Goal: Information Seeking & Learning: Learn about a topic

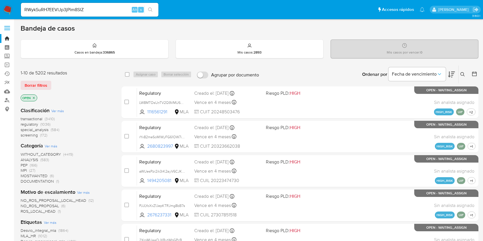
scroll to position [267, 0]
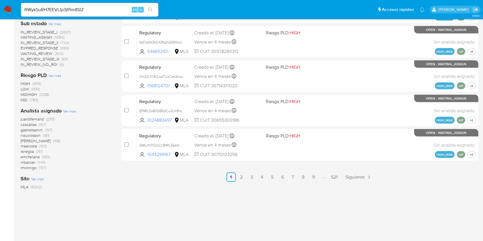
click at [149, 13] on button "search-icon" at bounding box center [151, 10] width 12 height 8
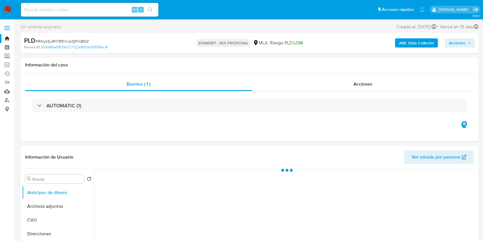
select select "10"
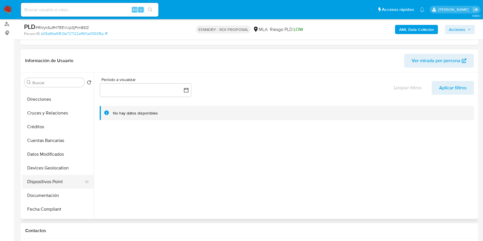
scroll to position [115, 0]
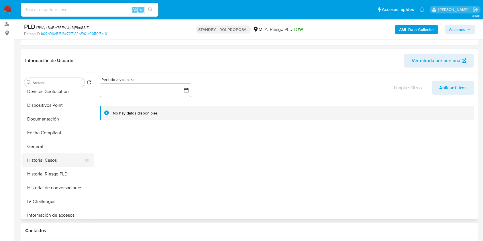
click at [47, 166] on button "Historial Casos" at bounding box center [55, 161] width 67 height 14
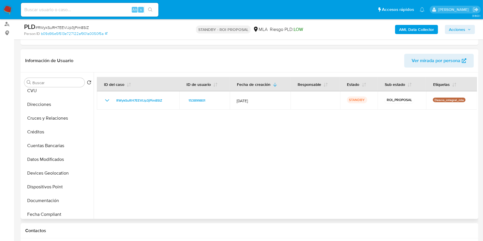
scroll to position [0, 0]
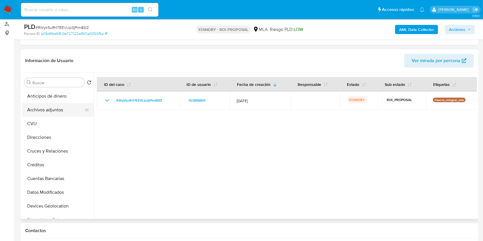
click at [53, 111] on button "Archivos adjuntos" at bounding box center [55, 110] width 67 height 14
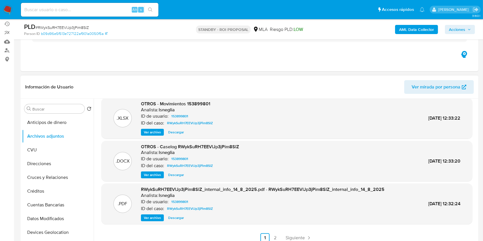
scroll to position [76, 0]
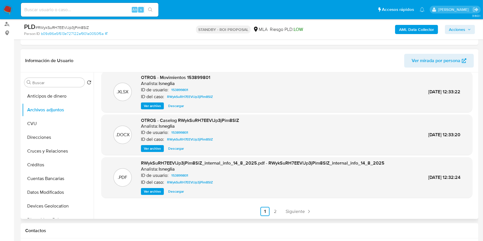
click at [173, 152] on div ".DOCX OTROS - Caselog RWykSuRH7EEVlJp3jPim8SlZ Analista: lsneglia ID de usuario…" at bounding box center [287, 135] width 371 height 41
click at [172, 150] on span "Descargar" at bounding box center [176, 149] width 16 height 6
click at [94, 10] on input at bounding box center [90, 9] width 138 height 7
paste input "hmi97EvFfXveupp6qg5gfxNa"
type input "hmi97EvFfXveupp6qg5gfxNa"
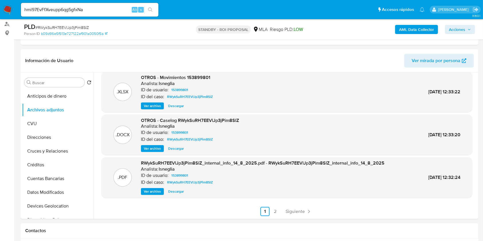
click at [151, 10] on icon "search-icon" at bounding box center [150, 9] width 5 height 5
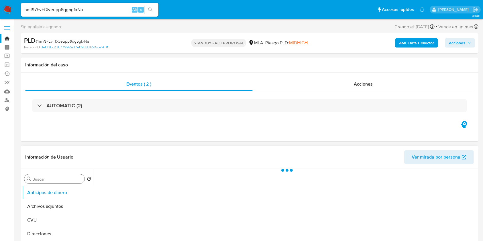
scroll to position [38, 0]
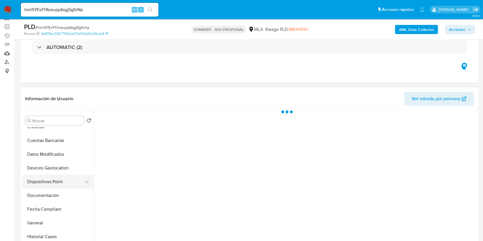
select select "10"
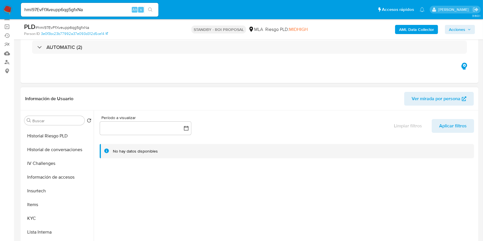
scroll to position [153, 0]
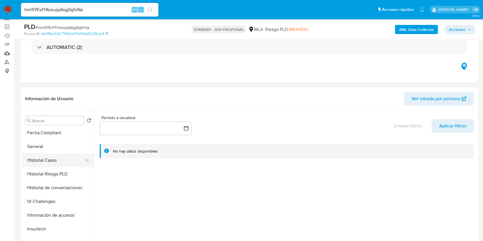
click at [60, 164] on button "Historial Casos" at bounding box center [55, 161] width 67 height 14
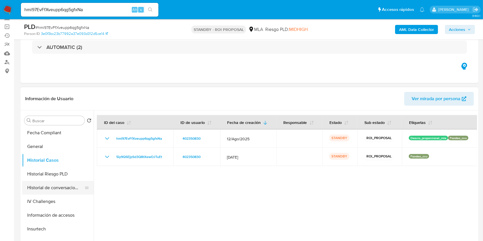
scroll to position [0, 0]
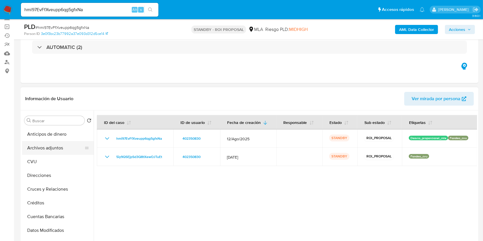
click at [59, 153] on button "Archivos adjuntos" at bounding box center [55, 148] width 67 height 14
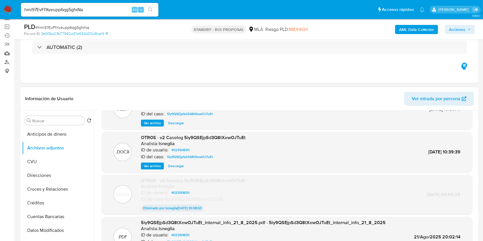
scroll to position [38, 0]
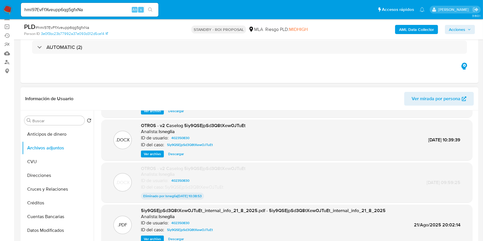
click at [177, 156] on span "Descargar" at bounding box center [176, 154] width 16 height 6
click at [69, 8] on input "hmi97EvFfXveupp6qg5gfxNa" at bounding box center [90, 9] width 138 height 7
paste input "R2jQru7nGLqjUt3BeqRqEsBD"
type input "R2jQru7nGLqjUt3BeqRqEsBD"
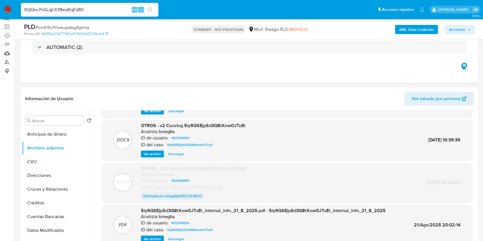
click at [148, 9] on icon "search-icon" at bounding box center [150, 9] width 5 height 5
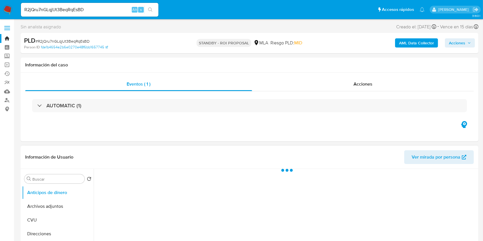
select select "10"
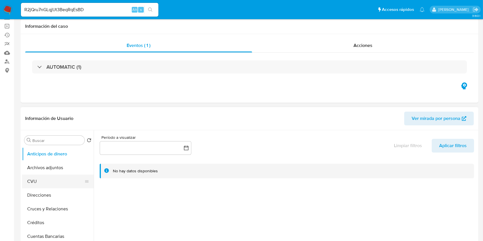
scroll to position [76, 0]
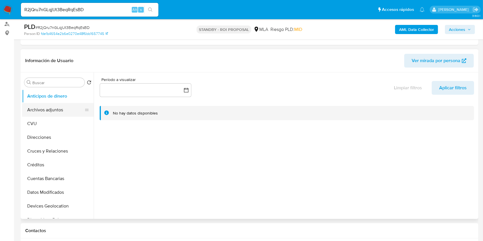
click at [60, 110] on button "Archivos adjuntos" at bounding box center [55, 110] width 67 height 14
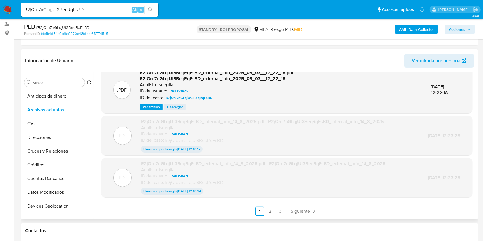
scroll to position [115, 0]
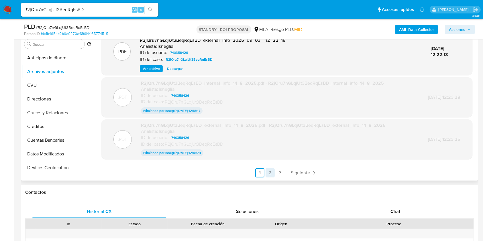
click at [270, 173] on link "2" at bounding box center [270, 173] width 9 height 9
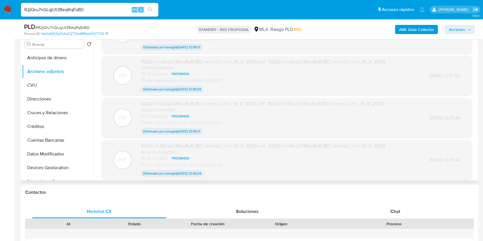
scroll to position [46, 0]
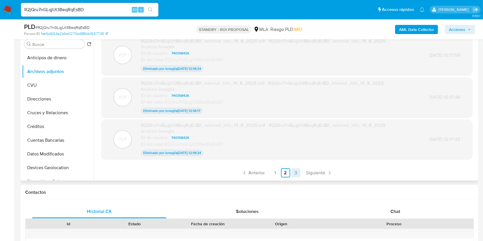
click at [296, 174] on link "3" at bounding box center [296, 173] width 9 height 9
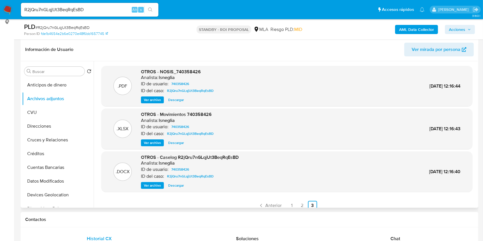
scroll to position [76, 0]
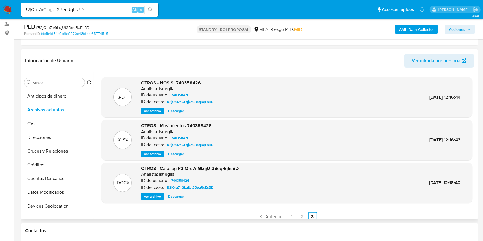
click at [174, 196] on span "Descargar" at bounding box center [176, 197] width 16 height 6
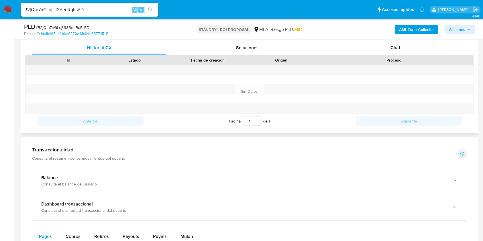
scroll to position [229, 0]
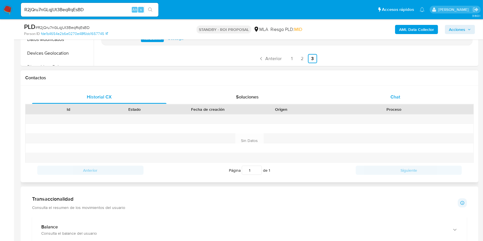
click at [396, 95] on span "Chat" at bounding box center [396, 97] width 10 height 7
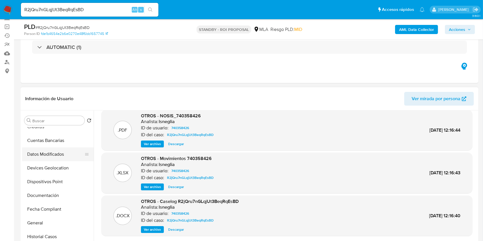
scroll to position [153, 0]
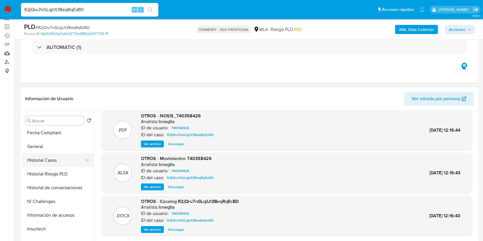
click at [64, 161] on button "Historial Casos" at bounding box center [55, 161] width 67 height 14
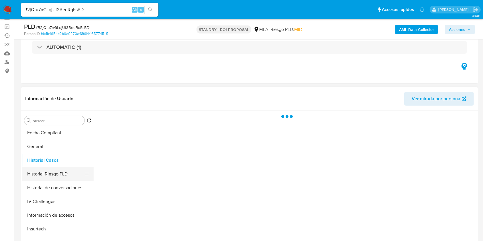
scroll to position [0, 0]
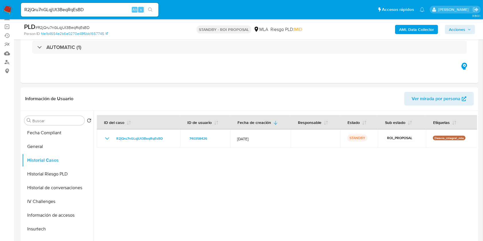
click at [102, 7] on input "R2jQru7nGLqjUt3BeqRqEsBD" at bounding box center [90, 9] width 138 height 7
paste input "nDvBGGkkNgGEp8I7t7Ddwbf8"
type input "nDvBGGkkNgGEp8I7t7Ddwbf8"
click at [154, 9] on button "search-icon" at bounding box center [151, 10] width 12 height 8
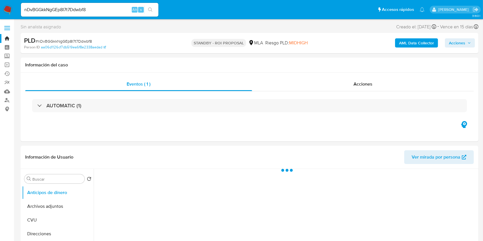
select select "10"
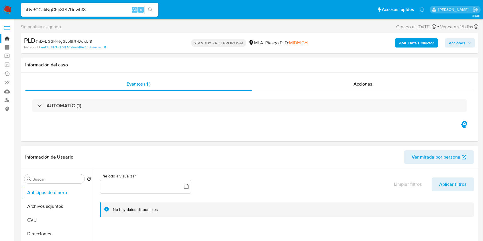
scroll to position [76, 0]
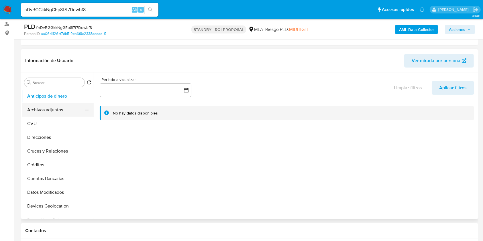
click at [44, 104] on button "Archivos adjuntos" at bounding box center [55, 110] width 67 height 14
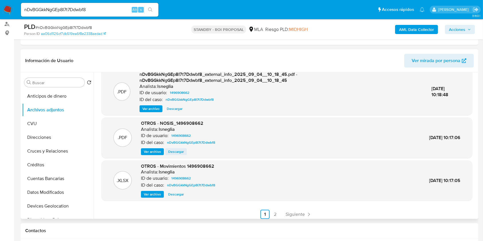
scroll to position [61, 0]
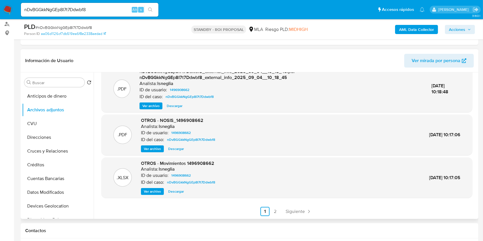
click at [281, 212] on ul "Anterior 1 2 Siguiente" at bounding box center [287, 211] width 371 height 9
click at [278, 211] on link "2" at bounding box center [275, 211] width 9 height 9
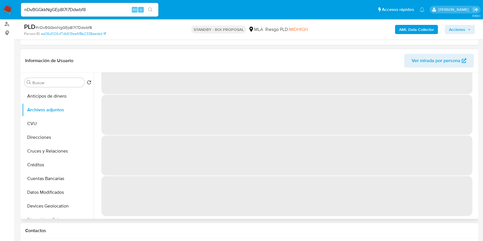
scroll to position [0, 0]
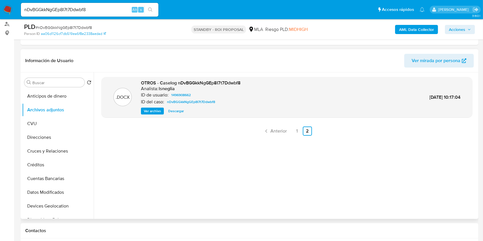
click at [178, 108] on span "Descargar" at bounding box center [176, 111] width 16 height 6
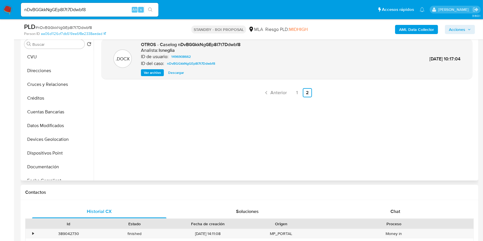
scroll to position [76, 0]
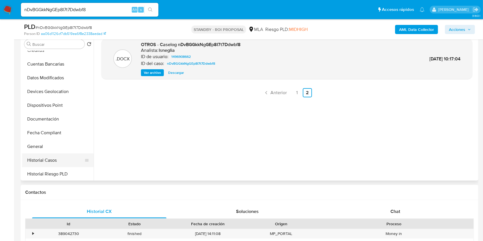
click at [53, 164] on button "Historial Casos" at bounding box center [55, 161] width 67 height 14
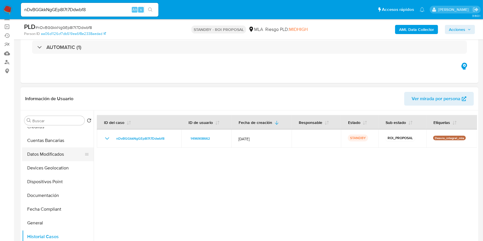
scroll to position [0, 0]
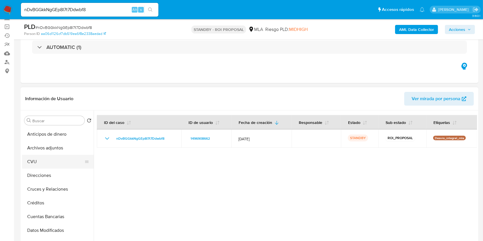
click at [47, 155] on button "CVU" at bounding box center [55, 162] width 67 height 14
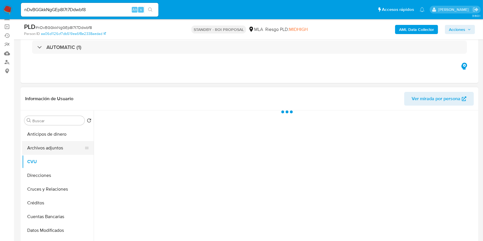
click at [51, 149] on button "Archivos adjuntos" at bounding box center [55, 148] width 67 height 14
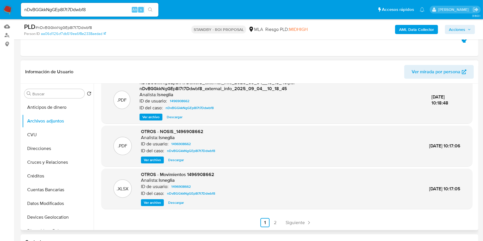
scroll to position [76, 0]
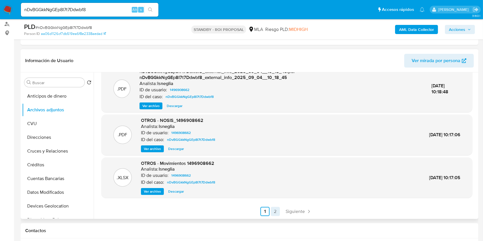
click at [274, 213] on link "2" at bounding box center [275, 211] width 9 height 9
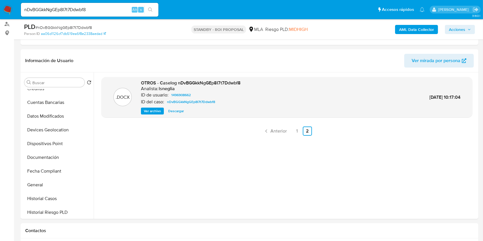
click at [66, 7] on input "nDvBGGkkNgGEp8I7t7Ddwbf8" at bounding box center [90, 9] width 138 height 7
type input "v"
paste input "s6GMnOW9zq57Ibe94P9q85v3"
type input "s6GMnOW9zq57Ibe94P9q85v3"
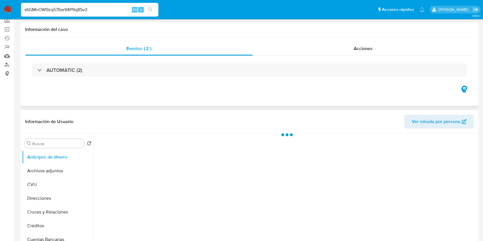
scroll to position [76, 0]
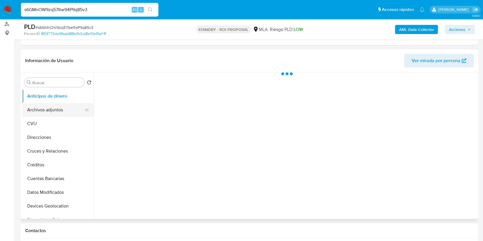
select select "10"
click at [48, 110] on button "Archivos adjuntos" at bounding box center [55, 110] width 67 height 14
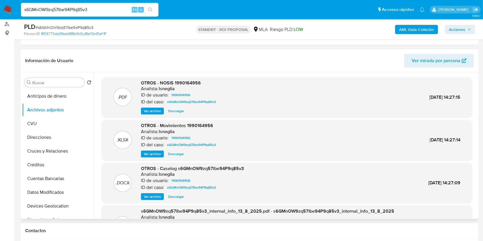
click at [179, 80] on span "OTROS - NOSIS 1990164956" at bounding box center [171, 83] width 60 height 7
copy span "1990164956"
click at [182, 180] on span "1990164956" at bounding box center [180, 181] width 19 height 7
click at [48, 11] on input "s6GMnOW9zq57Ibe94P9q85v3" at bounding box center [90, 9] width 138 height 7
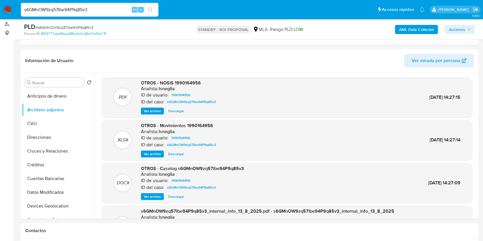
click at [48, 11] on input "s6GMnOW9zq57Ibe94P9q85v3" at bounding box center [90, 9] width 138 height 7
paste input "xH3b3cQNDjGeP7N5E9DdRjNx"
type input "xH3b3cQNDjGeP7N5E9DdRjNx"
click at [152, 7] on button "search-icon" at bounding box center [151, 10] width 12 height 8
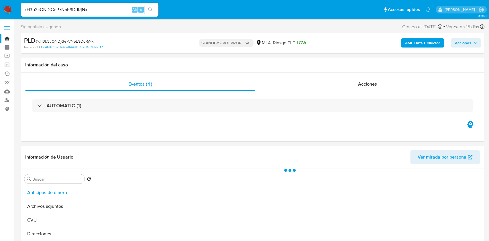
select select "10"
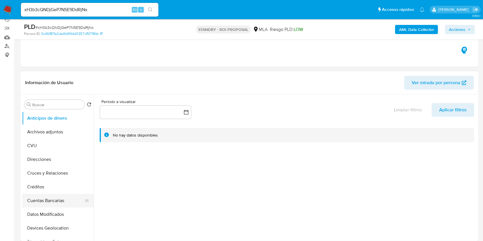
scroll to position [76, 0]
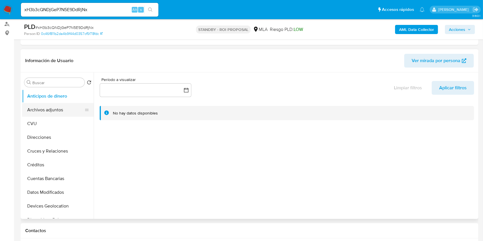
click at [47, 114] on button "Archivos adjuntos" at bounding box center [55, 110] width 67 height 14
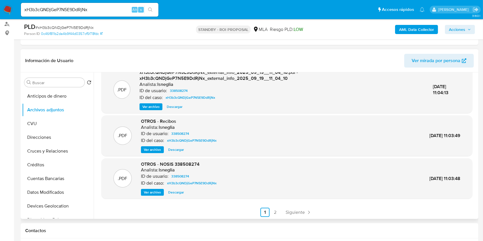
scroll to position [61, 0]
click at [275, 213] on link "2" at bounding box center [275, 211] width 9 height 9
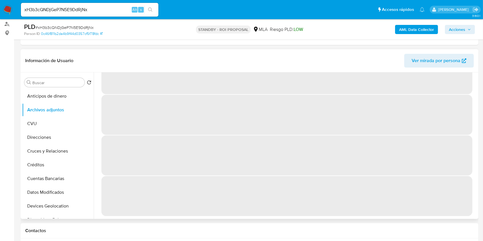
scroll to position [0, 0]
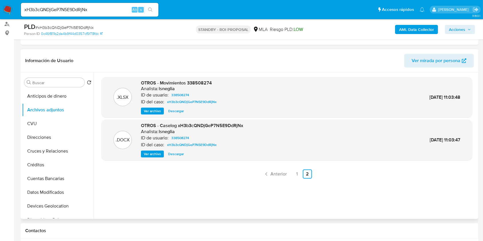
click at [170, 155] on span "Descargar" at bounding box center [176, 154] width 16 height 6
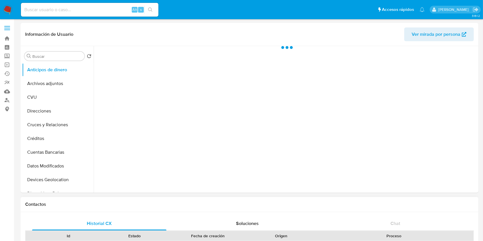
select select "10"
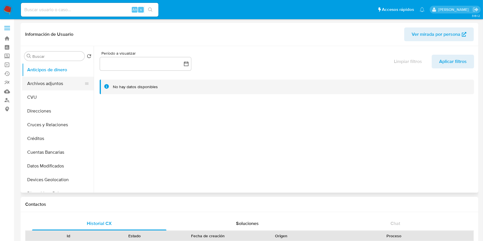
click at [67, 81] on button "Archivos adjuntos" at bounding box center [55, 84] width 67 height 14
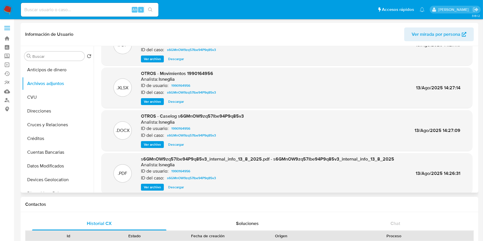
scroll to position [38, 0]
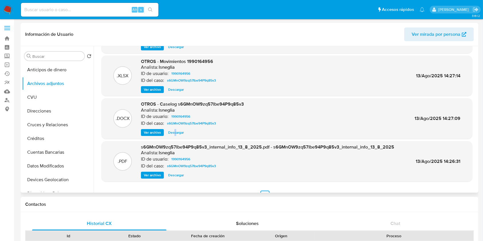
click at [175, 138] on div ".DOCX OTROS - Caselog s6GMnOW9zq57Ibe94P9q85v3 Analista: lsneglia ID de usuario…" at bounding box center [287, 118] width 371 height 41
click at [176, 131] on span "Descargar" at bounding box center [176, 133] width 16 height 6
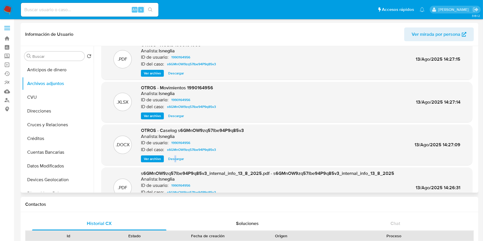
scroll to position [0, 0]
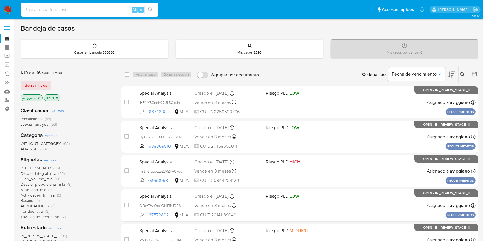
drag, startPoint x: 89, startPoint y: 13, endPoint x: 90, endPoint y: 10, distance: 2.9
click at [89, 13] on input at bounding box center [90, 9] width 138 height 7
click at [91, 5] on div "Alt s" at bounding box center [90, 10] width 138 height 14
click at [109, 6] on input at bounding box center [90, 9] width 138 height 7
paste input "cYoon5DCt59Y2OjVAL6J33Pw"
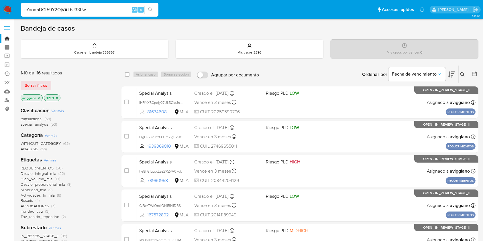
type input "cYoon5DCt59Y2OjVAL6J33Pw"
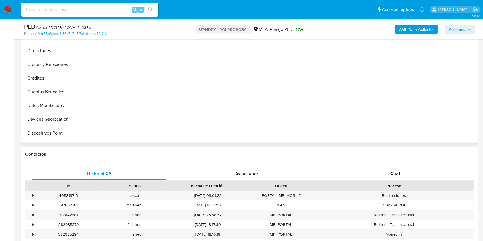
scroll to position [76, 0]
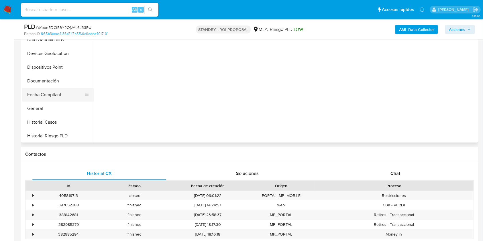
select select "10"
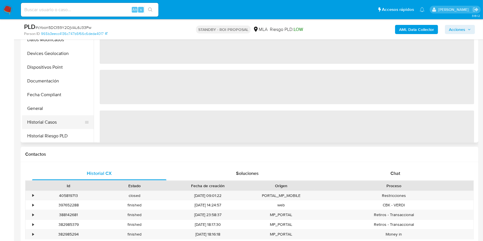
click at [61, 120] on button "Historial Casos" at bounding box center [55, 123] width 67 height 14
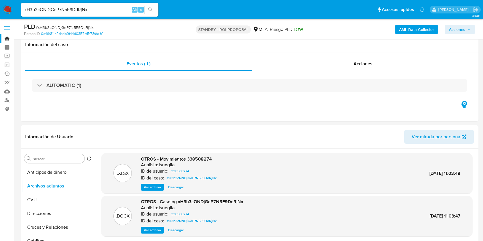
select select "10"
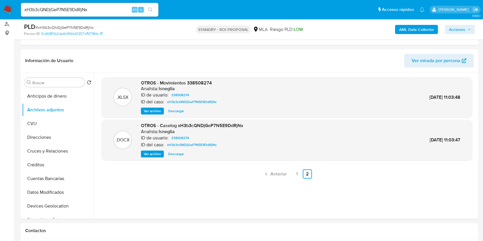
click at [55, 15] on div "xH3b3cQNDjGeP7N5E9DdRjNx Alt s" at bounding box center [90, 10] width 138 height 14
click at [57, 9] on input "xH3b3cQNDjGeP7N5E9DdRjNx" at bounding box center [90, 9] width 138 height 7
drag, startPoint x: 57, startPoint y: 9, endPoint x: 92, endPoint y: 10, distance: 35.0
click at [57, 9] on input "xH3b3cQNDjGeP7N5E9DdRjNx" at bounding box center [90, 9] width 138 height 7
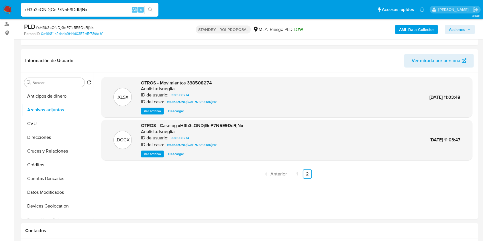
paste input "YE1PMfZ3LA6nEZ1UDOnEypUI"
type input "YE1PMfZ3LA6nEZ1UDOnEypUI"
click at [153, 9] on button "search-icon" at bounding box center [151, 10] width 12 height 8
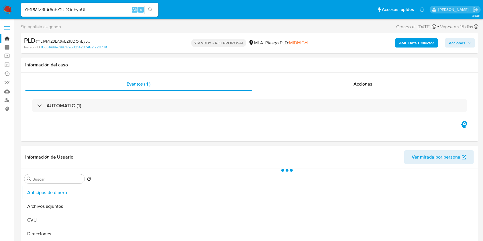
select select "10"
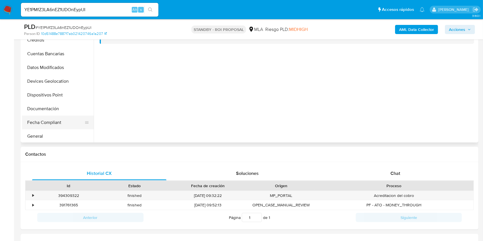
scroll to position [76, 0]
click at [57, 120] on button "Historial Casos" at bounding box center [55, 123] width 67 height 14
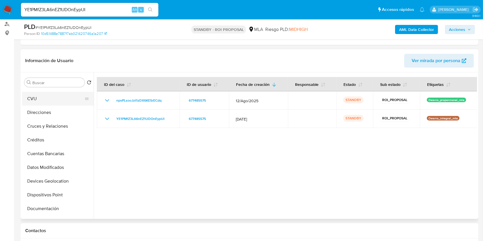
scroll to position [0, 0]
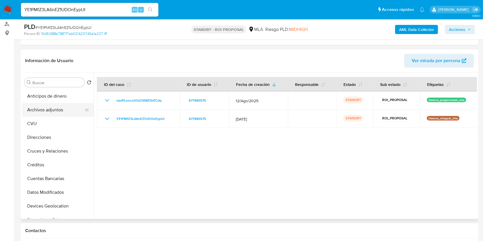
drag, startPoint x: 59, startPoint y: 114, endPoint x: 66, endPoint y: 117, distance: 8.1
click at [59, 114] on button "Archivos adjuntos" at bounding box center [58, 110] width 72 height 14
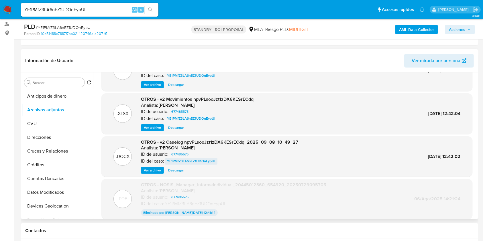
scroll to position [38, 0]
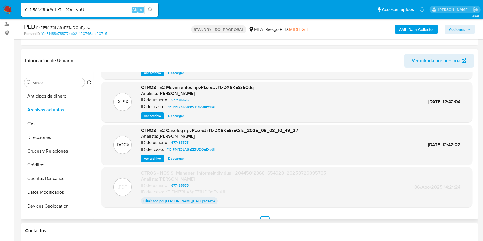
click at [176, 159] on span "Descargar" at bounding box center [176, 159] width 16 height 6
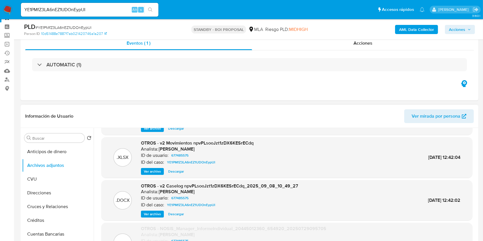
scroll to position [0, 0]
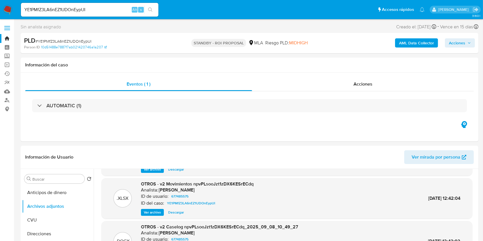
click at [46, 3] on div "YE1PMfZ3LA6nEZ1UDOnEypUI Alt s" at bounding box center [90, 10] width 138 height 14
click at [46, 8] on input "YE1PMfZ3LA6nEZ1UDOnEypUI" at bounding box center [90, 9] width 138 height 7
click at [45, 8] on input "YE1PMfZ3LA6nEZ1UDOnEypUI" at bounding box center [90, 9] width 138 height 7
paste input "9lvVWX1QTfqTuyRdYqG5AZQf"
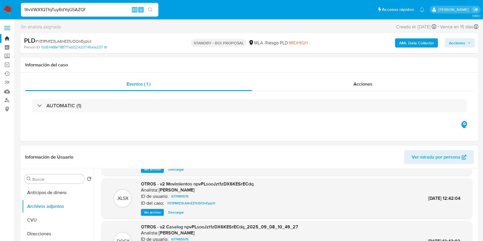
type input "9lvVWX1QTfqTuyRdYqG5AZQf"
click at [146, 7] on button "search-icon" at bounding box center [151, 10] width 12 height 8
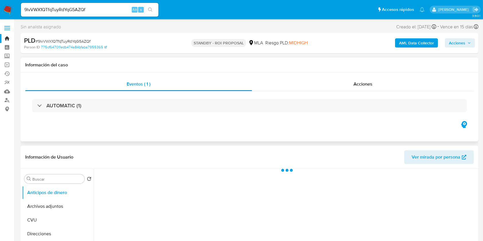
select select "10"
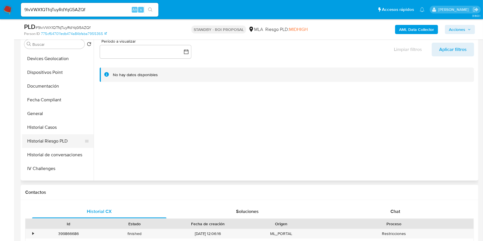
scroll to position [115, 0]
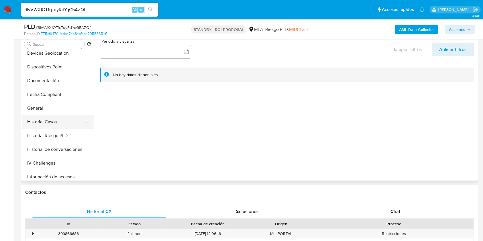
click at [60, 124] on button "Historial Casos" at bounding box center [55, 122] width 67 height 14
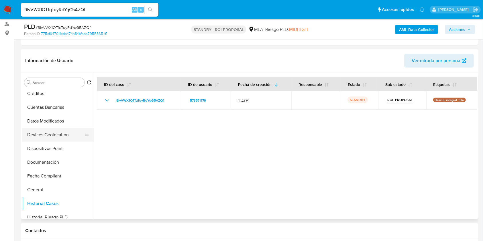
scroll to position [0, 0]
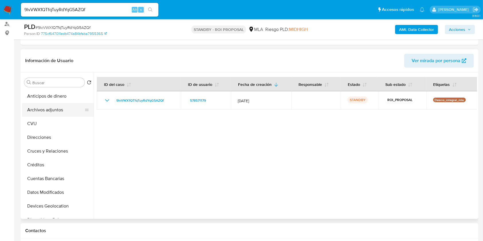
click at [66, 110] on button "Archivos adjuntos" at bounding box center [55, 110] width 67 height 14
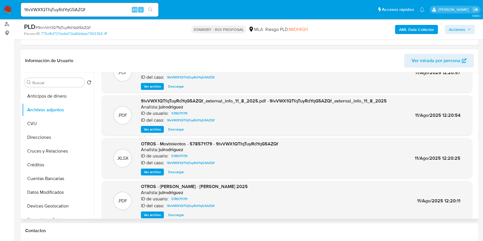
scroll to position [48, 0]
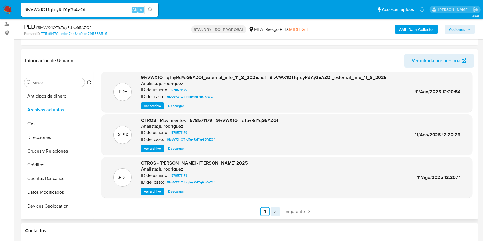
click at [275, 209] on link "2" at bounding box center [275, 211] width 9 height 9
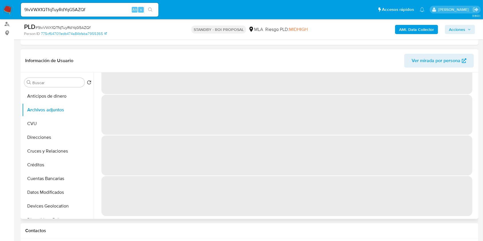
scroll to position [0, 0]
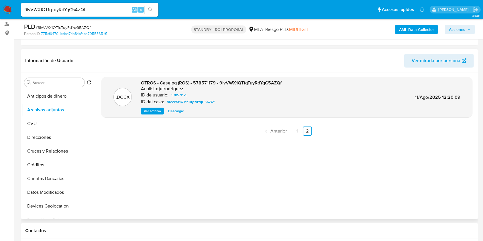
click at [174, 106] on div "OTROS - Caselog (ROS) - 578571179 - 9lvVWX1QTfqTuyRdYqG5AZQf Analista: julrodri…" at bounding box center [211, 97] width 141 height 35
click at [176, 112] on span "Descargar" at bounding box center [176, 111] width 16 height 6
click at [297, 131] on link "1" at bounding box center [297, 131] width 9 height 9
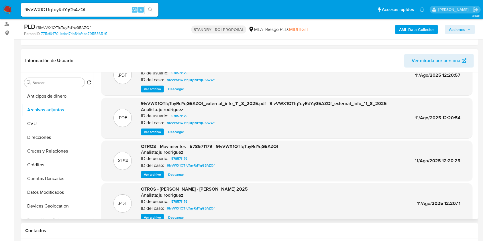
scroll to position [38, 0]
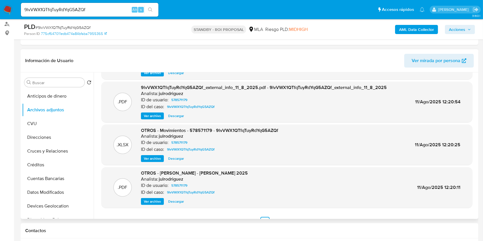
click at [158, 203] on span "Ver archivo" at bounding box center [152, 202] width 17 height 6
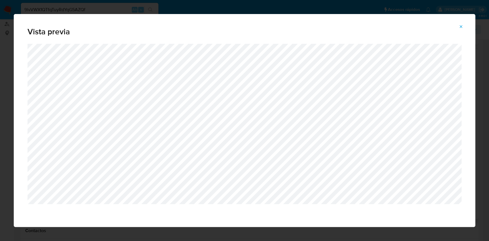
click at [460, 26] on icon "Attachment preview" at bounding box center [461, 26] width 5 height 5
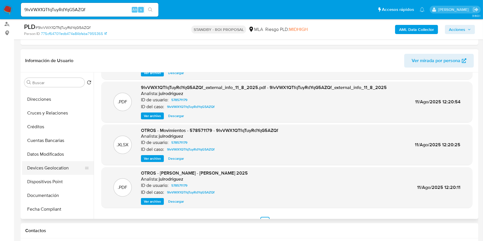
scroll to position [115, 0]
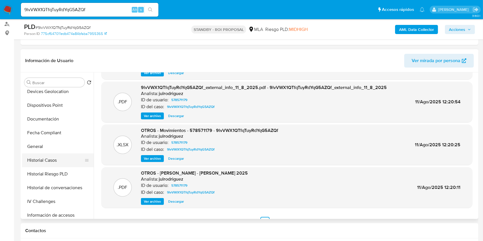
click at [51, 160] on button "Historial Casos" at bounding box center [55, 161] width 67 height 14
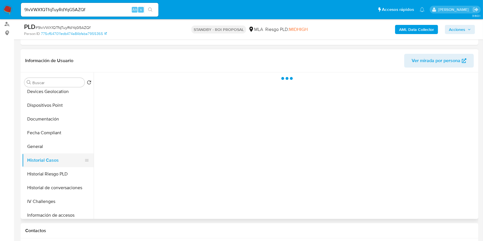
scroll to position [0, 0]
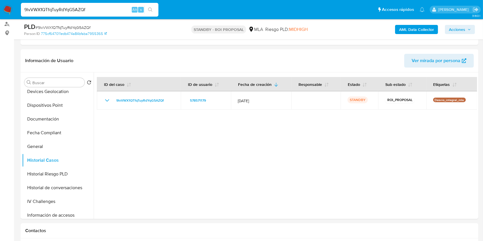
click at [62, 8] on input "9lvVWX1QTfqTuyRdYqG5AZQf" at bounding box center [90, 9] width 138 height 7
drag, startPoint x: 62, startPoint y: 8, endPoint x: 49, endPoint y: 10, distance: 12.5
click at [49, 10] on input "9lvVWX1QTfqTuyRdYqG5AZQf" at bounding box center [90, 9] width 138 height 7
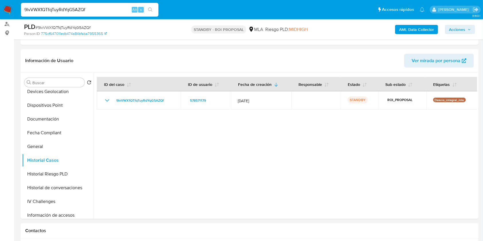
paste input "TWj37BQsdc6Cwb0ilNvY3B4"
type input "TWj37BQsdc6Cwb0ilNvY3B4f"
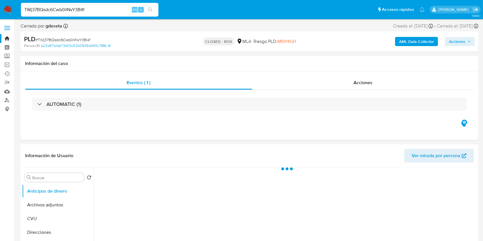
select select "10"
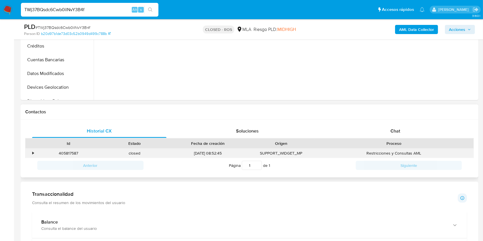
scroll to position [191, 0]
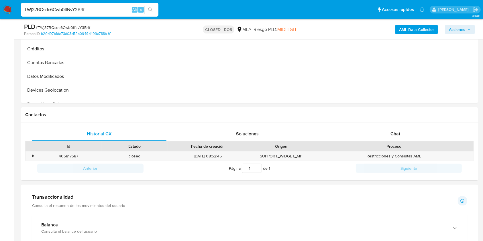
click at [52, 4] on div "TWj37BQsdc6Cwb0ilNvY3B4f Alt s" at bounding box center [90, 10] width 138 height 14
click at [51, 9] on input "TWj37BQsdc6Cwb0ilNvY3B4f" at bounding box center [90, 9] width 138 height 7
paste input "LNGN9is7LaJDZY1879RsiSUs"
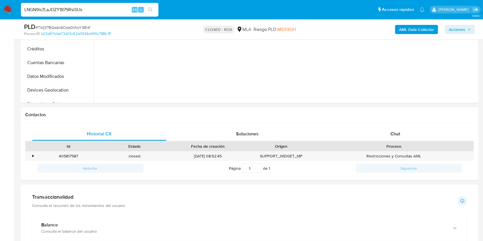
type input "LNGN9is7LaJDZY1879RsiSUs"
click at [149, 7] on icon "search-icon" at bounding box center [150, 9] width 5 height 5
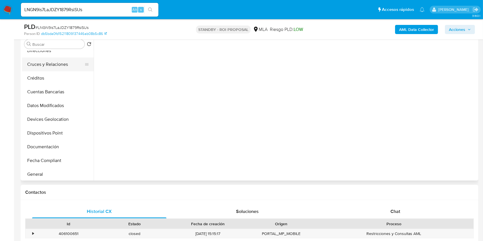
scroll to position [76, 0]
select select "10"
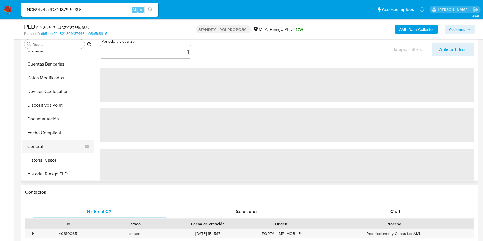
click at [53, 152] on button "General" at bounding box center [55, 147] width 67 height 14
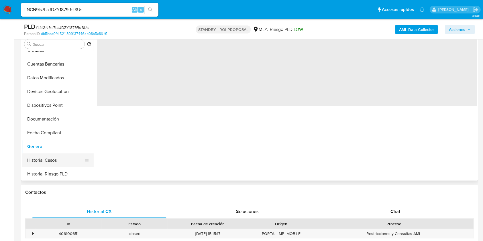
click at [52, 158] on button "Historial Casos" at bounding box center [55, 161] width 67 height 14
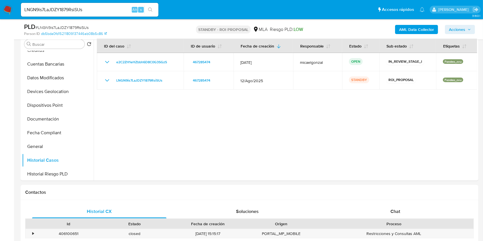
scroll to position [229, 0]
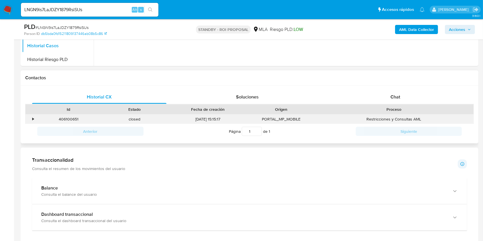
click at [30, 119] on div "•" at bounding box center [31, 119] width 10 height 9
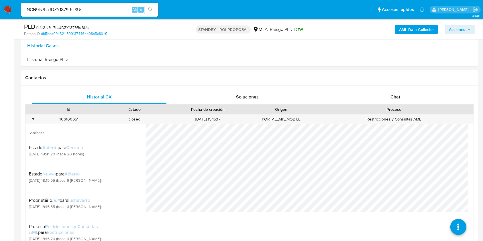
drag, startPoint x: 46, startPoint y: 14, endPoint x: 46, endPoint y: 11, distance: 3.3
click at [46, 13] on div "LNGN9is7LaJDZY1879RsiSUs Alt s" at bounding box center [90, 10] width 138 height 14
click at [45, 9] on input "LNGN9is7LaJDZY1879RsiSUs" at bounding box center [90, 9] width 138 height 7
paste input "dL9KyZOdciYbNjT50BypLJ8W"
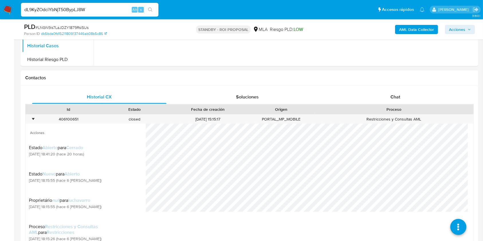
type input "dL9KyZOdciYbNjT50BypLJ8W"
click at [152, 8] on icon "search-icon" at bounding box center [150, 9] width 5 height 5
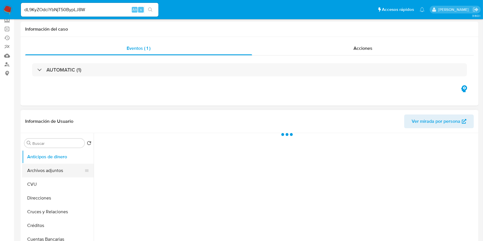
scroll to position [76, 0]
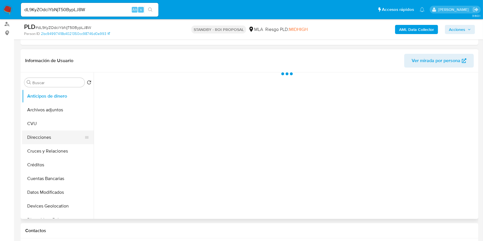
select select "10"
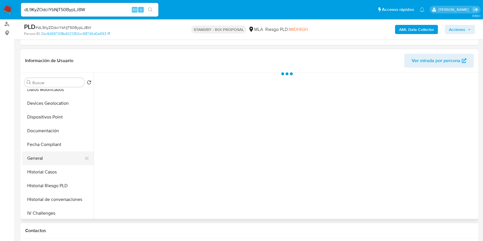
scroll to position [115, 0]
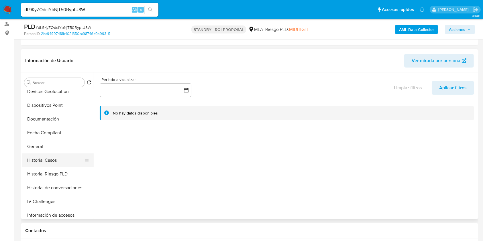
click at [46, 159] on button "Historial Casos" at bounding box center [55, 161] width 67 height 14
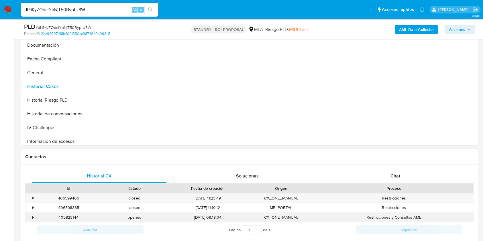
scroll to position [191, 0]
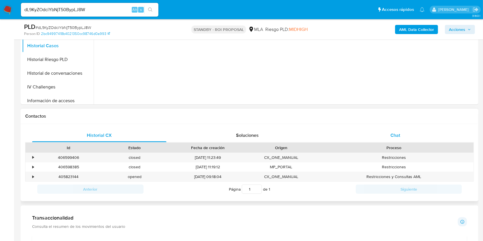
click at [395, 139] on div "Chat" at bounding box center [396, 136] width 134 height 14
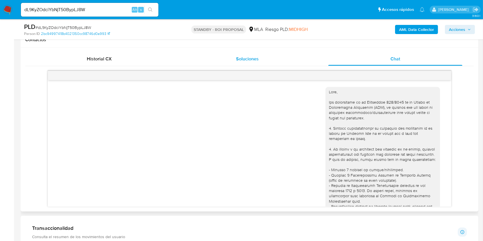
scroll to position [762, 0]
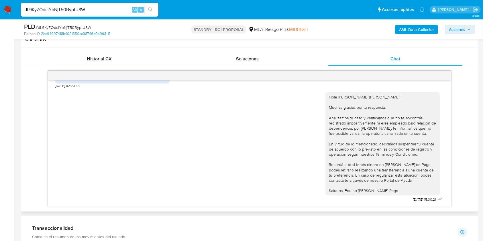
click at [123, 42] on h1 "Contactos" at bounding box center [249, 40] width 449 height 6
click at [102, 54] on div "Historial CX" at bounding box center [99, 59] width 134 height 14
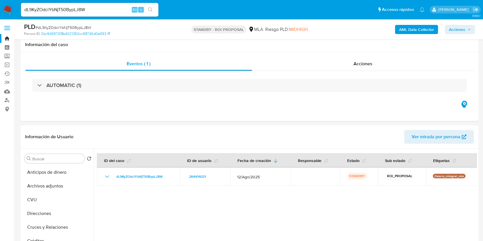
select select "10"
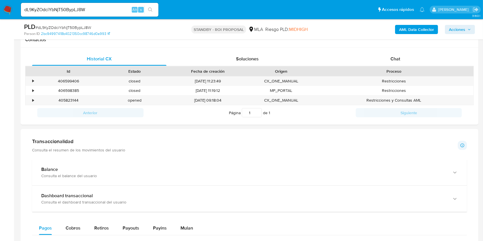
scroll to position [115, 0]
click at [65, 100] on div "405823144" at bounding box center [69, 100] width 66 height 9
copy div "405823144"
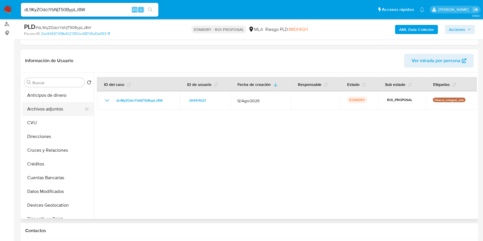
scroll to position [0, 0]
click at [62, 114] on button "Archivos adjuntos" at bounding box center [55, 110] width 67 height 14
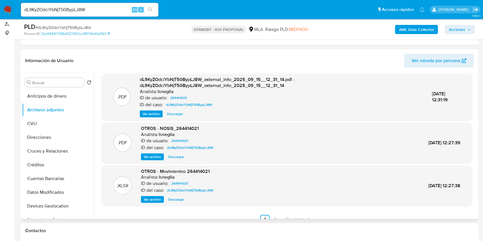
scroll to position [61, 0]
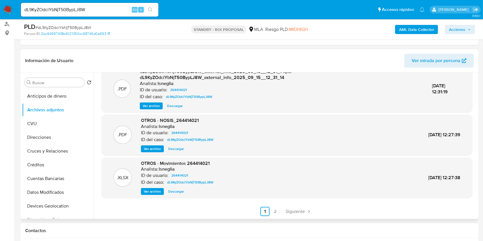
click at [282, 207] on ul "Anterior 1 2 Siguiente" at bounding box center [287, 211] width 371 height 9
click at [277, 210] on link "2" at bounding box center [275, 211] width 9 height 9
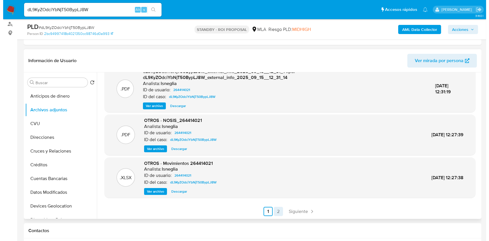
scroll to position [0, 0]
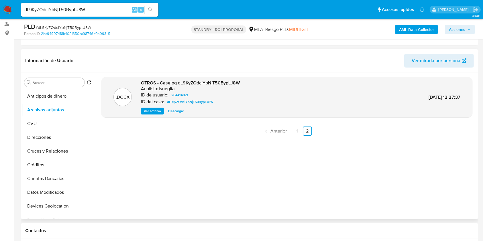
click at [155, 109] on span "Ver archivo" at bounding box center [152, 111] width 17 height 6
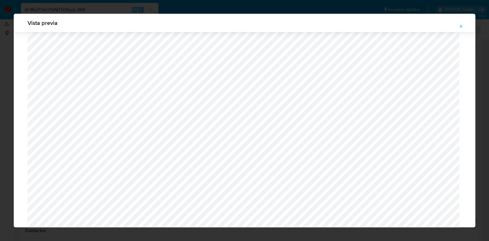
scroll to position [371, 0]
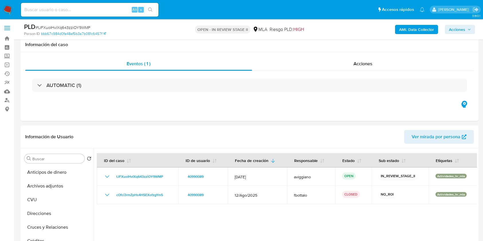
select select "10"
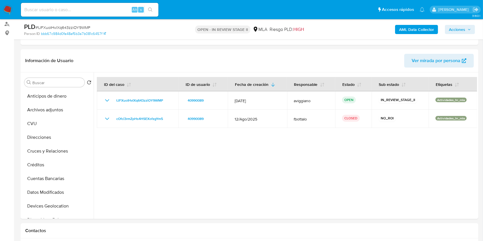
scroll to position [76, 0]
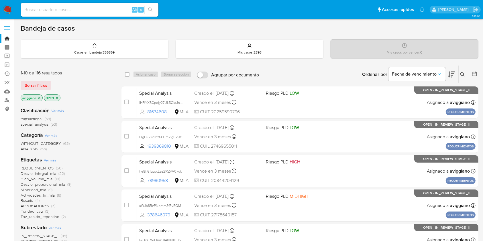
click at [40, 96] on icon "close-filter" at bounding box center [39, 97] width 3 height 3
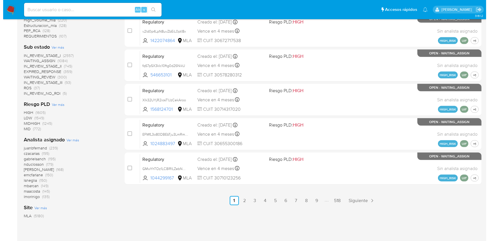
scroll to position [272, 0]
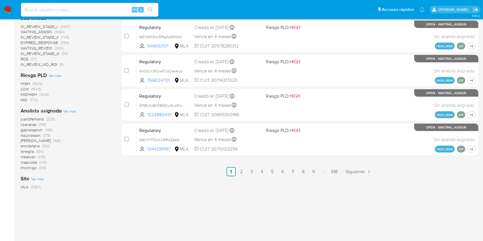
click at [66, 113] on span "Ver más" at bounding box center [69, 111] width 13 height 5
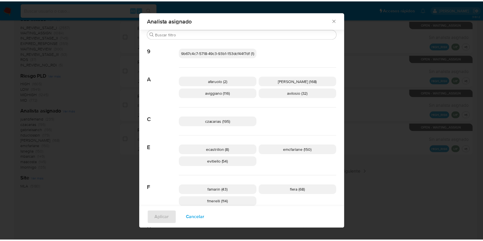
scroll to position [0, 0]
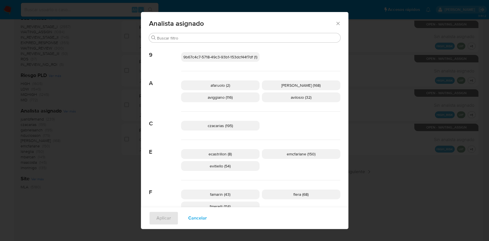
click at [336, 24] on icon "Cerrar" at bounding box center [339, 24] width 6 height 6
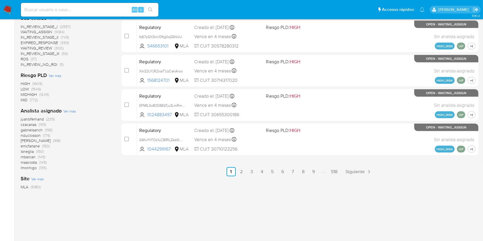
click at [110, 14] on div "Alt s" at bounding box center [90, 10] width 138 height 14
click at [109, 11] on input at bounding box center [90, 9] width 138 height 7
paste input "pmKP5JbhkQihymt2PDaMbOBM"
type input "pmKP5JbhkQihymt2PDaMbOBM"
click at [145, 13] on button "search-icon" at bounding box center [151, 10] width 12 height 8
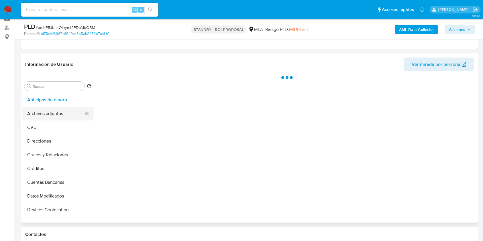
select select "10"
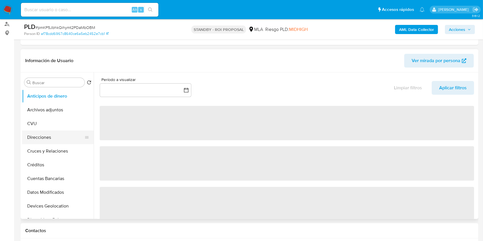
scroll to position [115, 0]
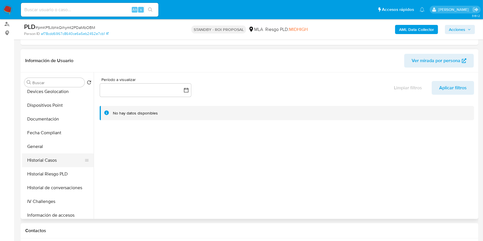
click at [49, 166] on button "Historial Casos" at bounding box center [55, 161] width 67 height 14
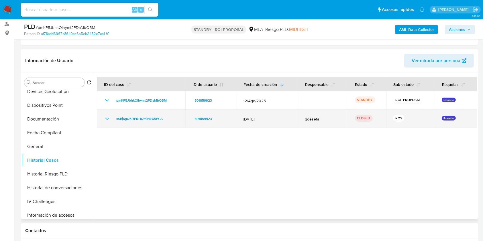
click at [107, 120] on icon "Mostrar/Ocultar" at bounding box center [107, 119] width 7 height 7
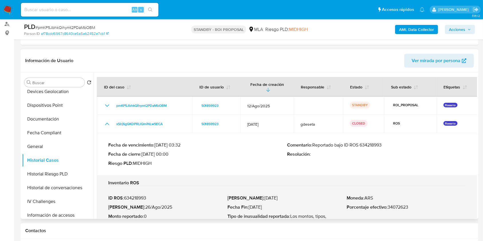
click at [367, 147] on p "Comentario : Reportado bajo ID ROS 634218993" at bounding box center [376, 146] width 179 height 6
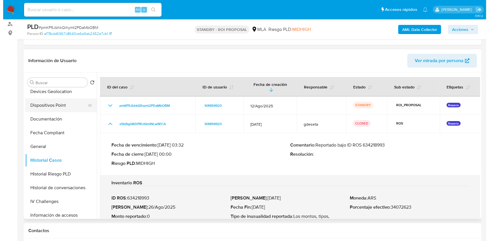
scroll to position [0, 0]
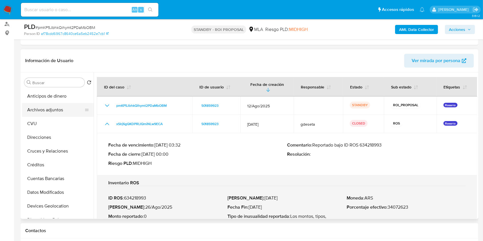
click at [50, 111] on button "Archivos adjuntos" at bounding box center [55, 110] width 67 height 14
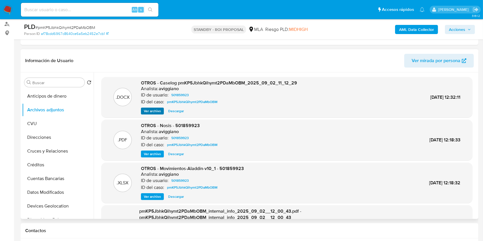
drag, startPoint x: 160, startPoint y: 106, endPoint x: 155, endPoint y: 108, distance: 4.6
click at [160, 106] on div "OTROS - Caselog pmKP5JbhkQihymt2PDaMbOBM_2025_09_02_11_12_29 Analista: aviggian…" at bounding box center [219, 97] width 156 height 35
click at [152, 110] on span "Ver archivo" at bounding box center [152, 111] width 17 height 6
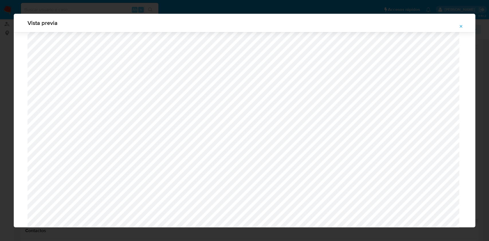
scroll to position [180, 0]
click at [458, 27] on button "Attachment preview" at bounding box center [461, 26] width 13 height 9
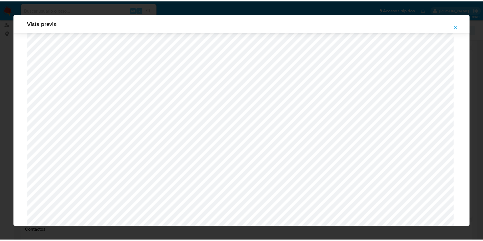
scroll to position [0, 0]
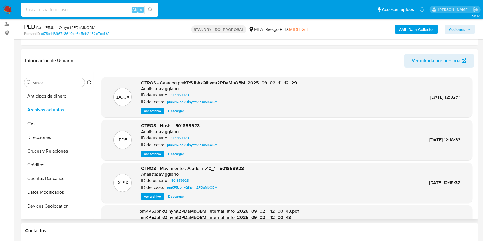
click at [88, 9] on input at bounding box center [90, 9] width 138 height 7
paste input "L7fYn7U8VsEqwDWVQflkIsFi"
type input "L7fYn7U8VsEqwDWVQflkIsFi"
click at [145, 6] on button "search-icon" at bounding box center [151, 10] width 12 height 8
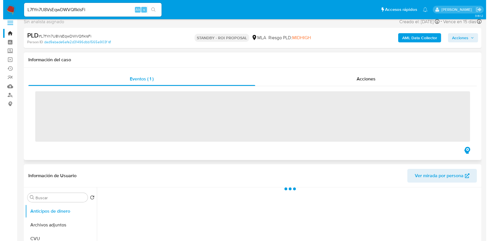
scroll to position [76, 0]
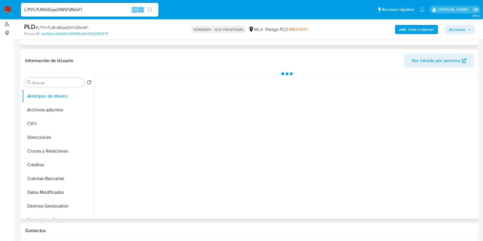
select select "10"
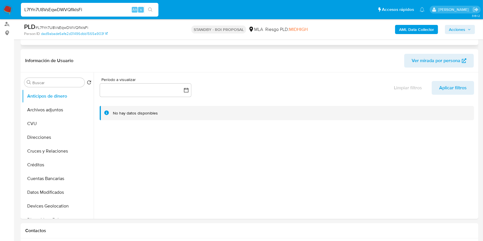
click at [79, 9] on input "L7fYn7U8VsEqwDWVQflkIsFi" at bounding box center [90, 9] width 138 height 7
click at [55, 104] on button "Archivos adjuntos" at bounding box center [55, 110] width 67 height 14
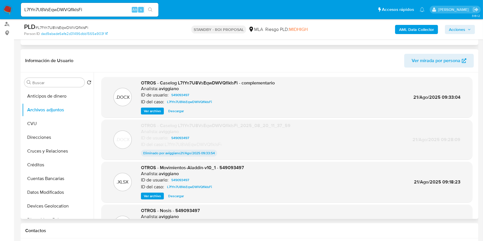
click at [148, 109] on span "Ver archivo" at bounding box center [152, 111] width 17 height 6
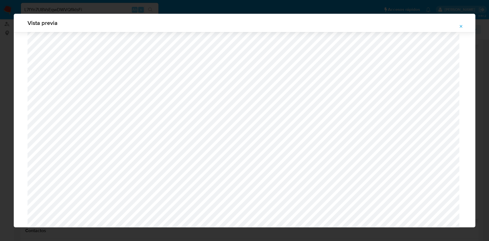
scroll to position [294, 0]
click at [465, 27] on button "Attachment preview" at bounding box center [461, 26] width 13 height 9
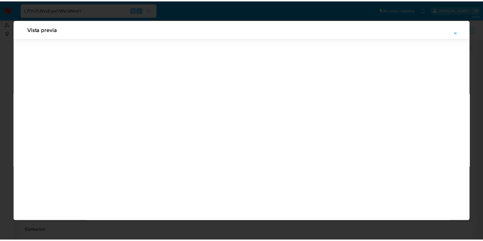
scroll to position [0, 0]
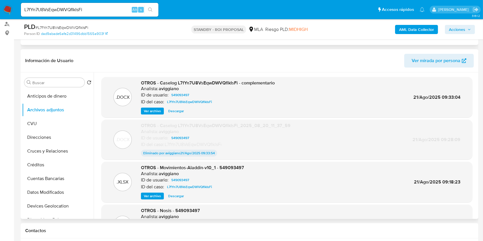
click at [104, 12] on input "L7fYn7U8VsEqwDWVQflkIsFi" at bounding box center [90, 9] width 138 height 7
paste input "45s5FVNtPpxwFtGIaD5PFAYu"
type input "45s5FVNtPpxwFtGIaD5PFAYu"
click at [154, 7] on button "search-icon" at bounding box center [151, 10] width 12 height 8
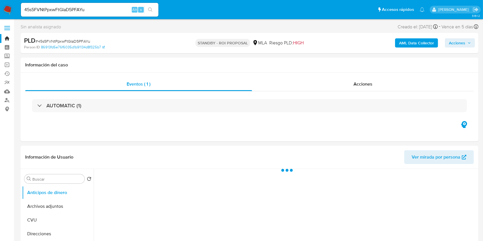
select select "10"
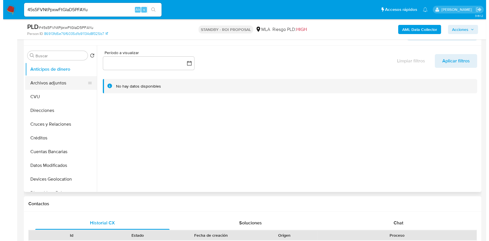
scroll to position [61, 0]
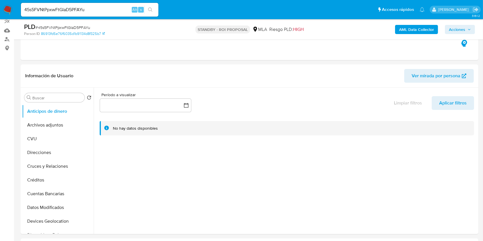
click at [67, 10] on input "45s5FVNtPpxwFtGIaD5PFAYu" at bounding box center [90, 9] width 138 height 7
click at [56, 130] on button "Archivos adjuntos" at bounding box center [55, 125] width 67 height 14
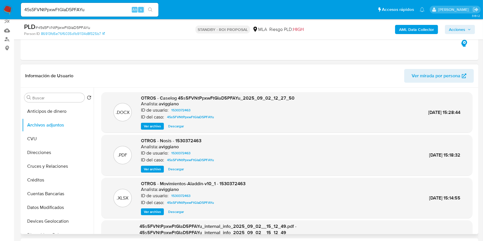
click at [161, 128] on span "Ver archivo" at bounding box center [152, 127] width 17 height 6
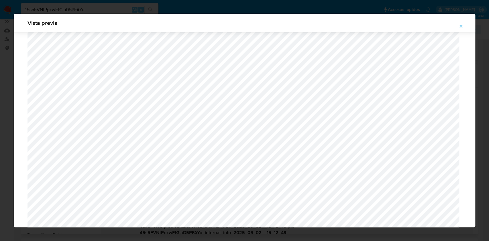
scroll to position [282, 0]
click at [461, 26] on icon "Attachment preview" at bounding box center [461, 26] width 5 height 5
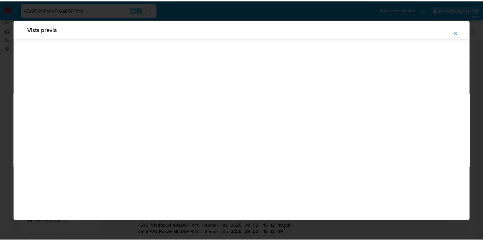
scroll to position [0, 0]
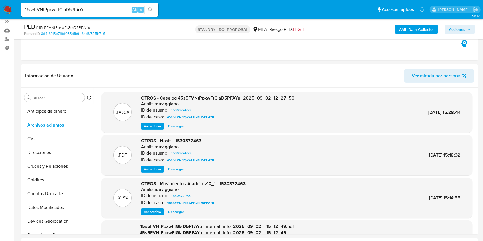
click at [114, 10] on input "45s5FVNtPpxwFtGIaD5PFAYu" at bounding box center [90, 9] width 138 height 7
paste input "exihk5ry4j0EGATNxxdCmvSi"
click at [157, 9] on input "exihk5ry4j0EGATNxxdCmvSi" at bounding box center [90, 9] width 138 height 7
type input "exihk5ry4j0EGATNxxdCmvSi"
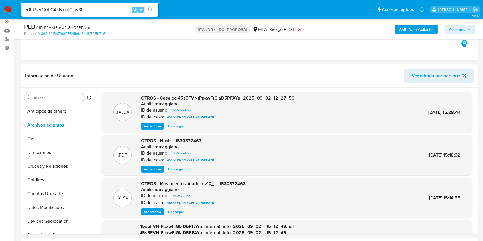
click at [154, 10] on button "search-icon" at bounding box center [151, 10] width 12 height 8
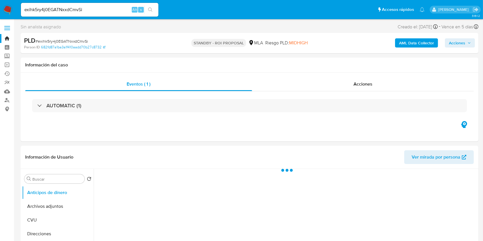
select select "10"
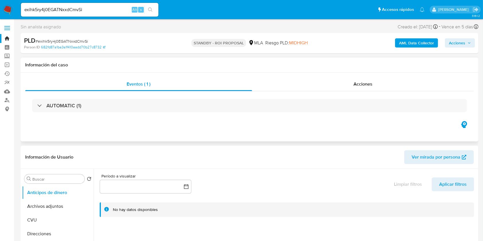
scroll to position [115, 0]
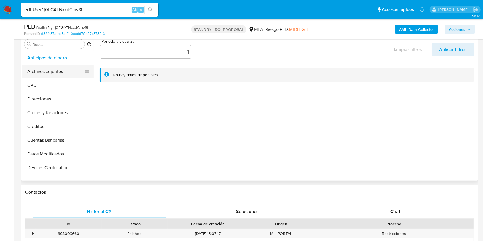
click at [28, 65] on button "Archivos adjuntos" at bounding box center [55, 72] width 67 height 14
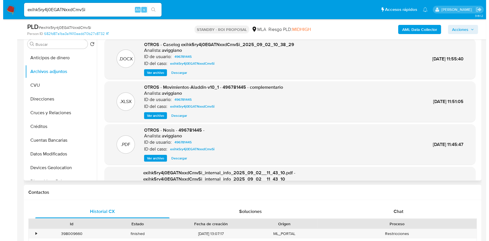
scroll to position [76, 0]
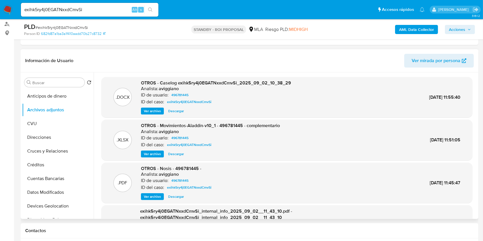
click at [159, 112] on span "Ver archivo" at bounding box center [152, 111] width 17 height 6
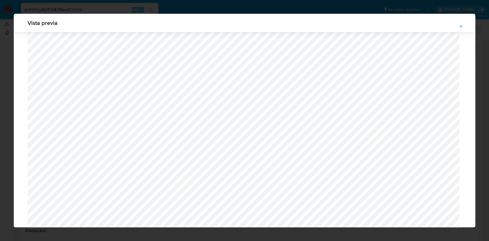
scroll to position [256, 0]
click at [466, 25] on button "Attachment preview" at bounding box center [461, 26] width 13 height 9
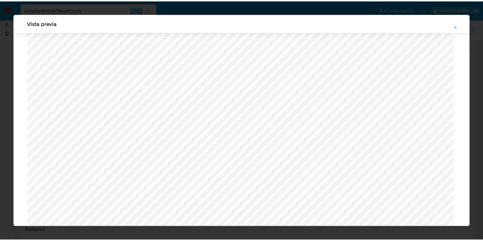
scroll to position [0, 0]
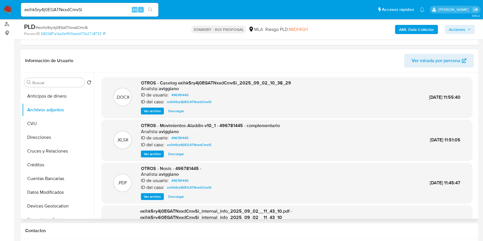
click at [102, 10] on input "exihk5ry4j0EGATNxxdCmvSi" at bounding box center [90, 9] width 138 height 7
paste input "6UGxQvy7U85uIger0FZDyJ9f"
type input "6UGxQvy7U85uIger0FZDyJ9f"
click at [149, 12] on button "search-icon" at bounding box center [151, 10] width 12 height 8
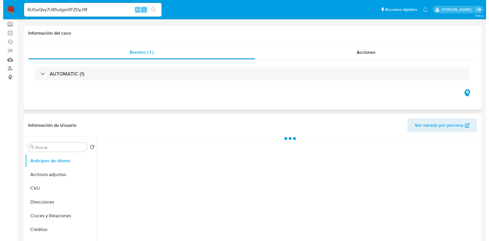
scroll to position [76, 0]
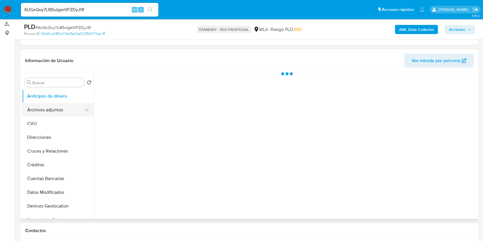
select select "10"
click at [60, 107] on button "Archivos adjuntos" at bounding box center [55, 110] width 67 height 14
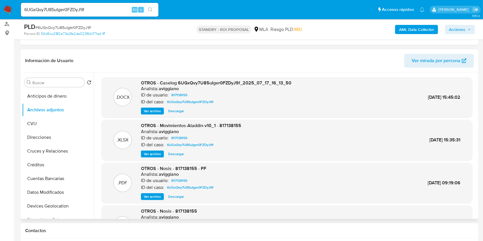
click at [157, 113] on span "Ver archivo" at bounding box center [152, 111] width 17 height 6
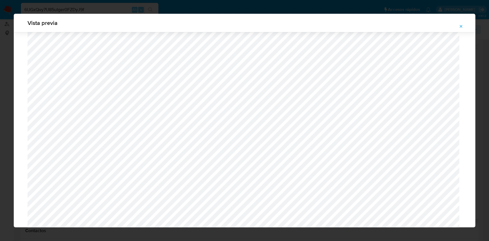
scroll to position [371, 0]
click at [460, 25] on icon "Attachment preview" at bounding box center [461, 26] width 3 height 3
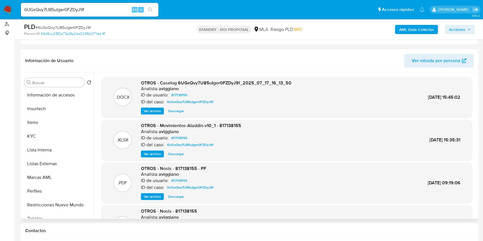
scroll to position [268, 0]
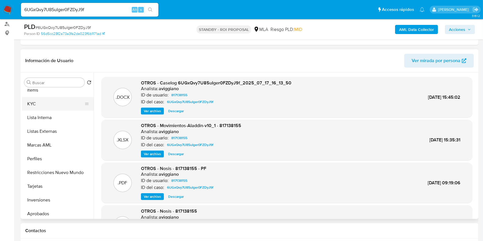
click at [60, 104] on button "KYC" at bounding box center [55, 104] width 67 height 14
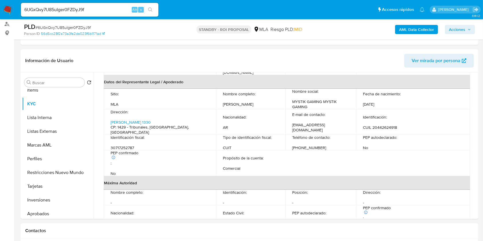
scroll to position [163, 0]
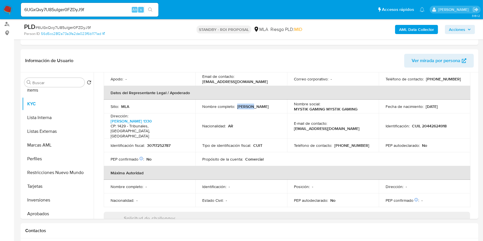
drag, startPoint x: 236, startPoint y: 100, endPoint x: 249, endPoint y: 101, distance: 13.2
click at [249, 104] on div "Nombre completo : Thiago Perelsztein" at bounding box center [241, 106] width 78 height 5
copy p "Thiago"
click at [255, 104] on p "Thiago Perelsztein" at bounding box center [253, 106] width 32 height 5
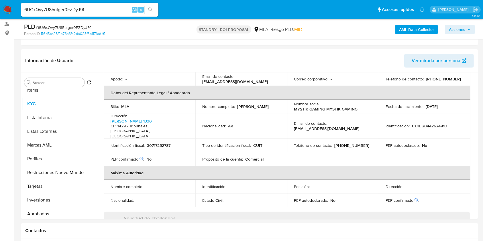
copy p "Perelsztein"
drag, startPoint x: 427, startPoint y: 100, endPoint x: 444, endPoint y: 97, distance: 17.9
click at [444, 100] on td "Fecha de nacimiento : 03/08/2002" at bounding box center [425, 107] width 92 height 14
drag, startPoint x: 446, startPoint y: 99, endPoint x: 425, endPoint y: 100, distance: 21.0
click at [426, 104] on p "03/08/2002" at bounding box center [432, 106] width 12 height 5
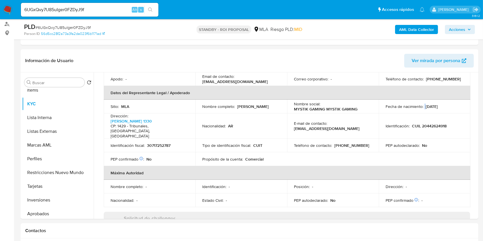
copy p "03/08/2002"
click at [157, 143] on p "30717252787" at bounding box center [159, 145] width 24 height 5
copy p "30717252787"
click at [426, 124] on p "CUIL 20442624918" at bounding box center [429, 126] width 35 height 5
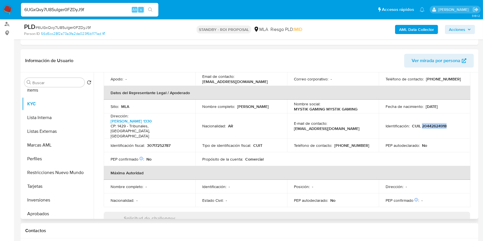
click at [426, 124] on p "CUIL 20442624918" at bounding box center [429, 126] width 35 height 5
copy p "20442624918"
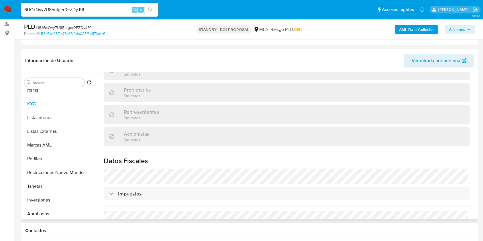
scroll to position [393, 0]
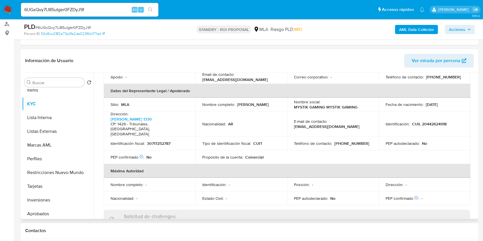
scroll to position [163, 0]
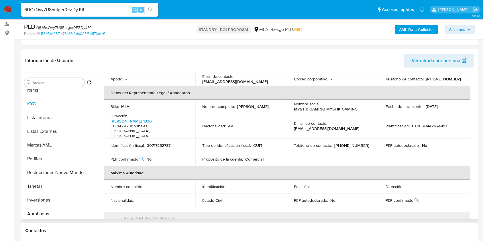
click at [159, 143] on p "30717252787" at bounding box center [159, 145] width 24 height 5
drag, startPoint x: 292, startPoint y: 120, endPoint x: 357, endPoint y: 121, distance: 64.8
click at [357, 121] on td "E-mail de contacto : goldgamingretailer@gmail.com" at bounding box center [333, 127] width 92 height 26
copy p "goldgamingretailer@gmail.com"
click at [357, 139] on td "Teléfono de contacto : (11) 23917509" at bounding box center [333, 146] width 92 height 14
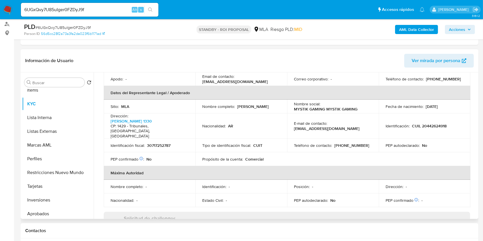
click at [347, 143] on p "(11) 23917509" at bounding box center [352, 145] width 35 height 5
copy p "23917509"
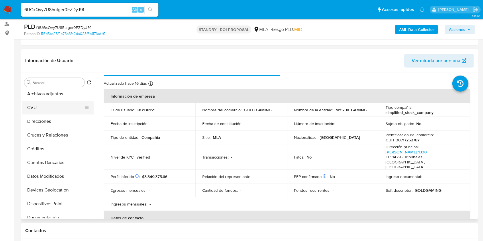
scroll to position [0, 0]
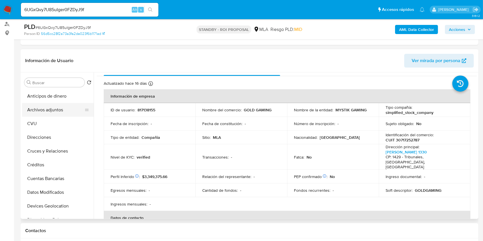
click at [73, 110] on button "Archivos adjuntos" at bounding box center [55, 110] width 67 height 14
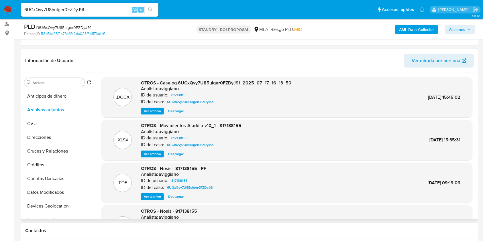
click at [151, 112] on span "Ver archivo" at bounding box center [152, 111] width 17 height 6
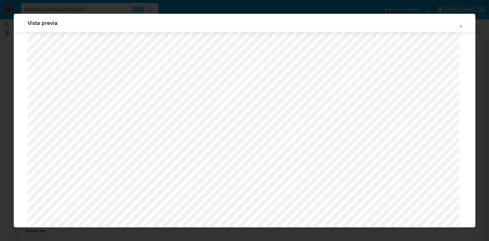
scroll to position [294, 0]
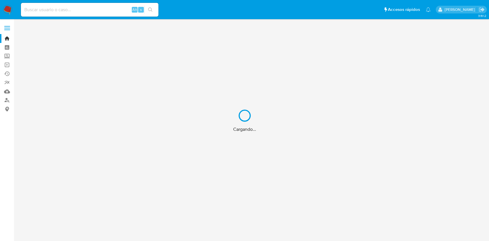
click at [5, 101] on div "Cargando..." at bounding box center [244, 120] width 489 height 241
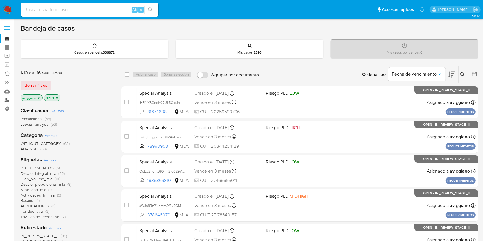
click at [5, 101] on link "Buscador de personas" at bounding box center [34, 100] width 68 height 9
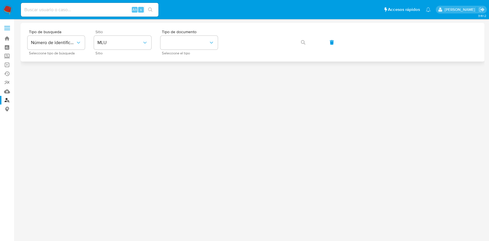
click at [116, 51] on div "Sitio MLU Sitio" at bounding box center [122, 42] width 57 height 25
click at [117, 46] on button "MLU" at bounding box center [122, 43] width 57 height 14
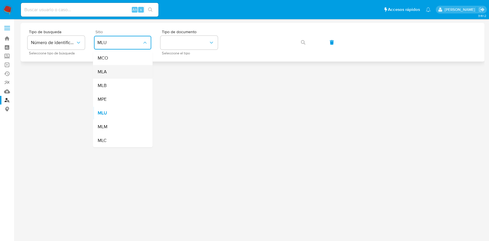
click at [112, 77] on div "MLA" at bounding box center [120, 72] width 47 height 14
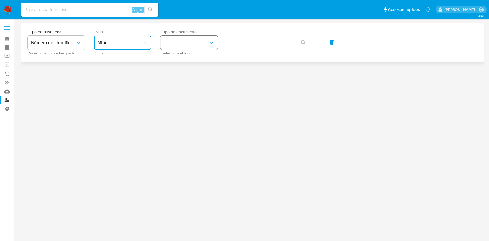
click at [174, 49] on button "identificationType" at bounding box center [189, 43] width 57 height 14
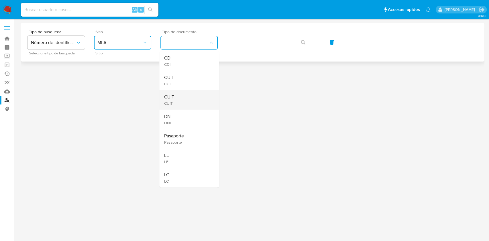
click at [168, 97] on span "CUIT" at bounding box center [169, 97] width 10 height 6
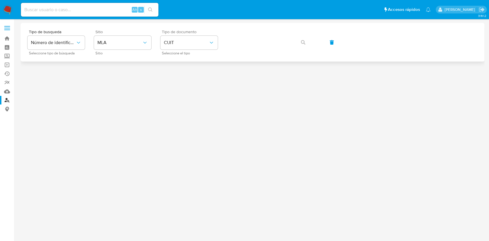
click at [94, 8] on input at bounding box center [90, 9] width 138 height 7
paste input "2065744935"
type input "2065744935"
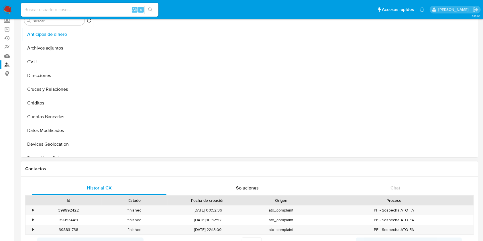
scroll to position [115, 0]
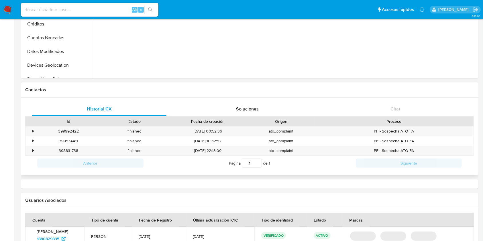
select select "10"
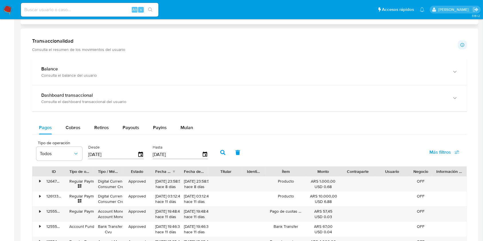
scroll to position [268, 0]
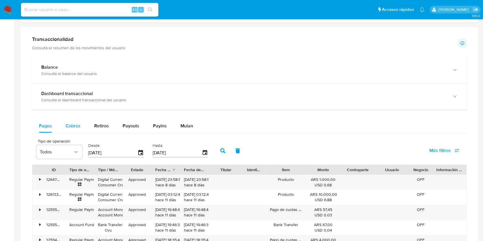
click at [71, 127] on span "Cobros" at bounding box center [73, 126] width 15 height 7
select select "10"
drag, startPoint x: 127, startPoint y: 180, endPoint x: 149, endPoint y: 180, distance: 22.1
click at [149, 180] on div "Rejected" at bounding box center [137, 182] width 29 height 15
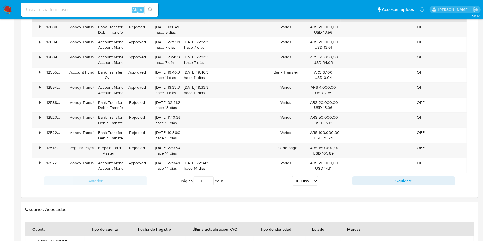
scroll to position [497, 0]
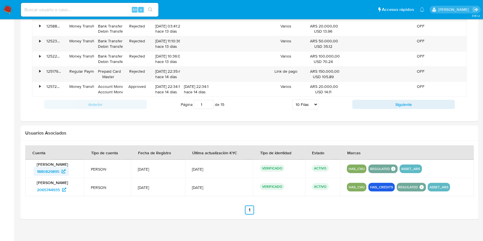
click at [51, 172] on span "1880829895" at bounding box center [48, 171] width 22 height 9
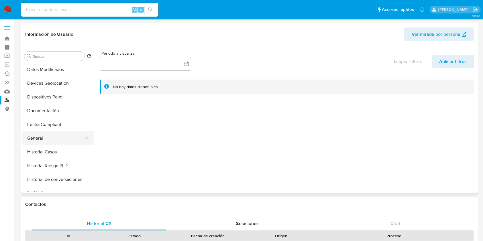
scroll to position [115, 0]
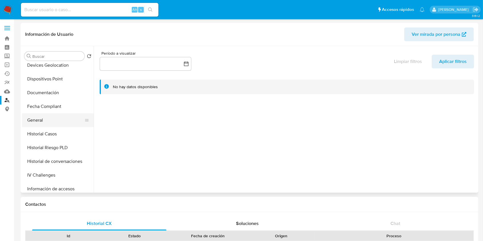
click at [56, 123] on button "General" at bounding box center [55, 121] width 67 height 14
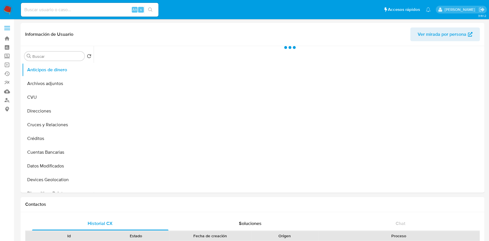
select select "10"
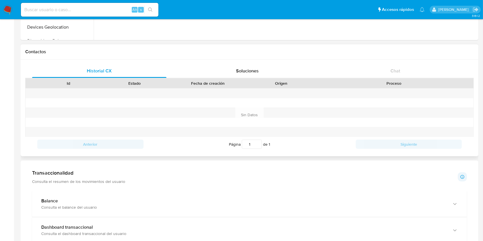
scroll to position [306, 0]
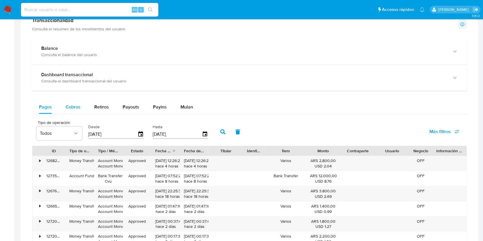
click at [78, 109] on span "Cobros" at bounding box center [73, 107] width 15 height 7
select select "10"
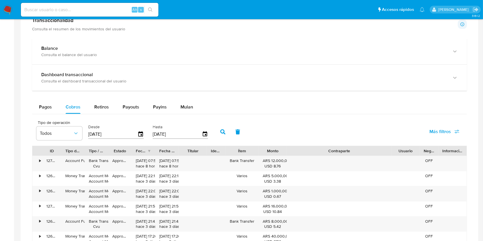
drag, startPoint x: 374, startPoint y: 149, endPoint x: 444, endPoint y: 151, distance: 70.3
click at [444, 151] on div "ID Tipo de operación Tipo / Método Estado Fecha de creación Fecha de aprobación…" at bounding box center [249, 151] width 435 height 10
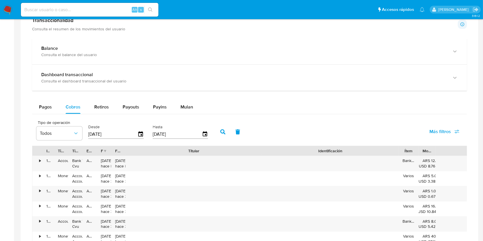
click at [311, 159] on div "ID Tipo de operación Tipo / Método Estado Fecha de creación Fecha de aprobación…" at bounding box center [249, 227] width 435 height 162
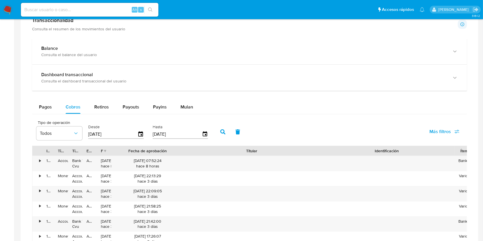
click at [186, 158] on div "ID Tipo de operación Tipo / Método Estado Fecha de creación Fecha de aprobación…" at bounding box center [249, 227] width 435 height 162
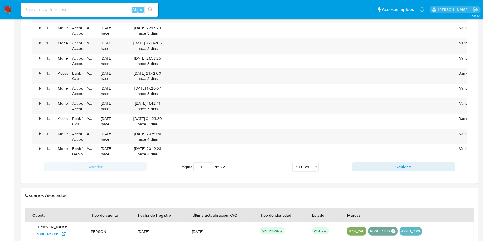
scroll to position [459, 0]
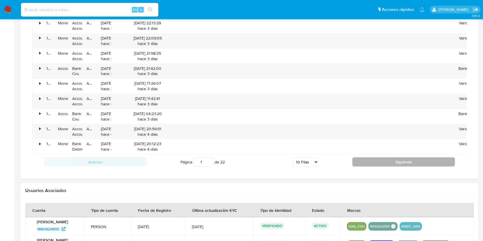
click at [355, 167] on button "Siguiente" at bounding box center [404, 162] width 103 height 9
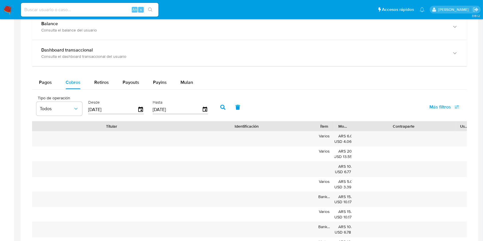
scroll to position [420, 0]
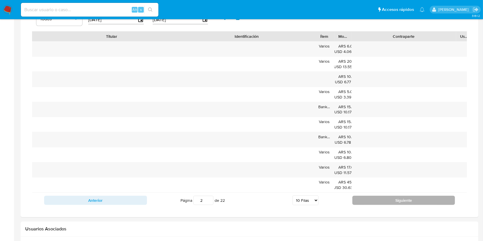
click at [392, 205] on button "Siguiente" at bounding box center [404, 200] width 103 height 9
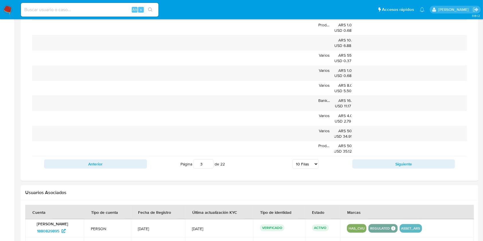
scroll to position [459, 0]
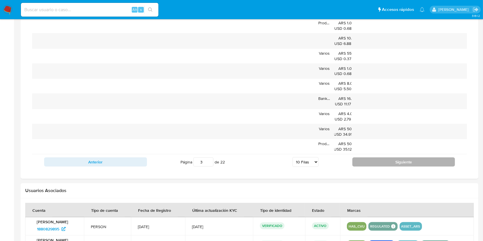
click at [398, 167] on button "Siguiente" at bounding box center [404, 162] width 103 height 9
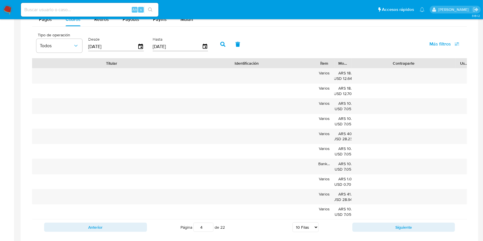
scroll to position [382, 0]
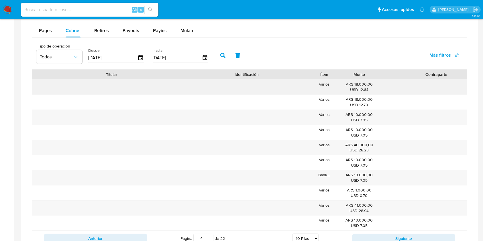
drag, startPoint x: 350, startPoint y: 73, endPoint x: 335, endPoint y: 87, distance: 20.3
click at [381, 93] on div "ID Tipo de operación Tipo / Método Estado Fecha de creación Fecha de aprobación…" at bounding box center [249, 150] width 435 height 162
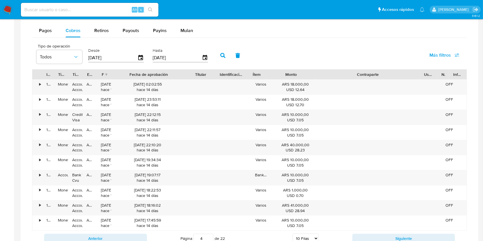
scroll to position [0, 0]
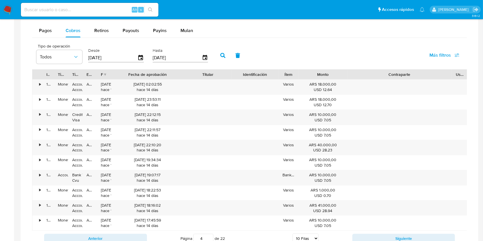
drag, startPoint x: 315, startPoint y: 72, endPoint x: 227, endPoint y: 77, distance: 88.2
click at [227, 77] on div "ID Tipo de operación Tipo / Método Estado Fecha de creación Fecha de aprobación…" at bounding box center [264, 75] width 465 height 10
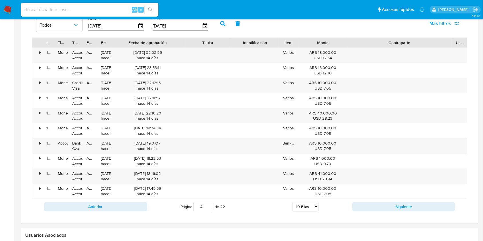
scroll to position [459, 0]
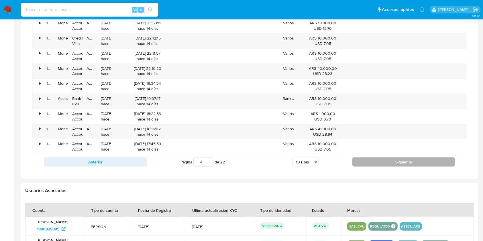
click at [405, 167] on button "Siguiente" at bounding box center [404, 162] width 103 height 9
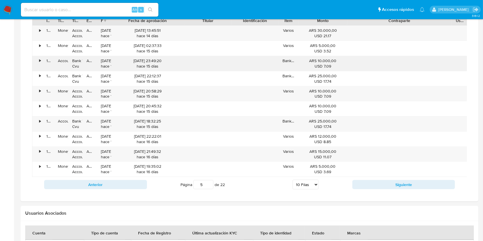
scroll to position [420, 0]
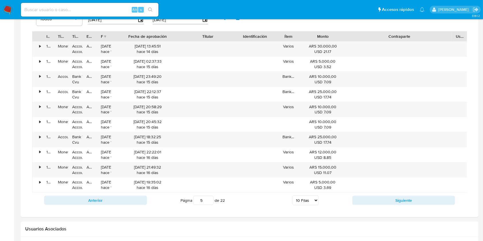
click at [387, 205] on div "Anterior Página 5 de 22 5 [PERSON_NAME] 10 [PERSON_NAME] 20 [PERSON_NAME] 25 [P…" at bounding box center [249, 200] width 435 height 15
click at [387, 205] on button "Siguiente" at bounding box center [404, 200] width 103 height 9
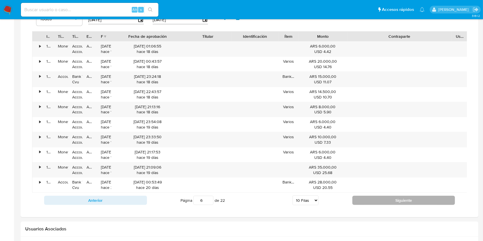
click at [392, 205] on button "Siguiente" at bounding box center [404, 200] width 103 height 9
click at [368, 205] on button "Siguiente" at bounding box center [404, 200] width 103 height 9
click at [383, 205] on button "Siguiente" at bounding box center [404, 200] width 103 height 9
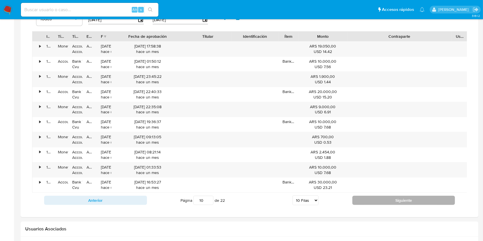
type input "11"
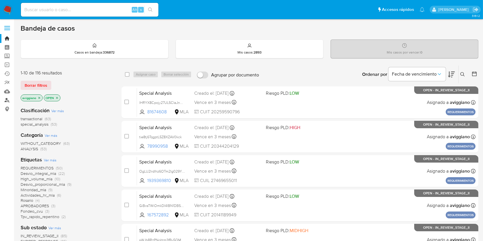
click at [7, 102] on link "Buscador de personas" at bounding box center [34, 100] width 68 height 9
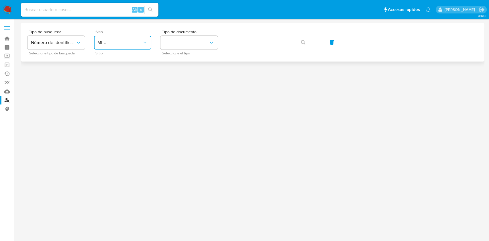
click at [106, 45] on span "MLU" at bounding box center [119, 43] width 45 height 6
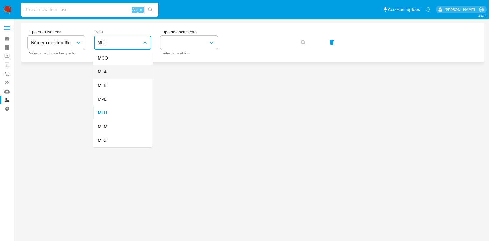
click at [104, 69] on span "MLA" at bounding box center [101, 72] width 9 height 6
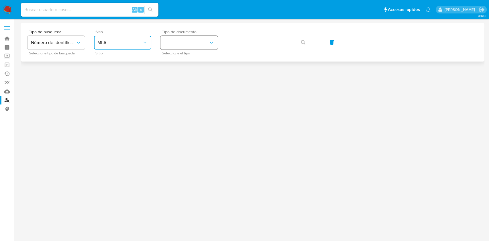
click at [182, 46] on button "identificationType" at bounding box center [189, 43] width 57 height 14
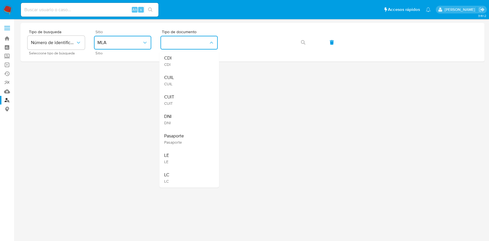
click at [167, 94] on span "CUIT" at bounding box center [169, 97] width 10 height 6
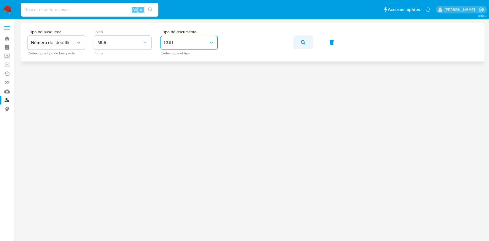
click at [299, 40] on button "button" at bounding box center [303, 43] width 19 height 14
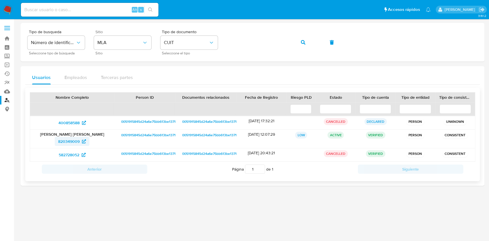
click at [60, 143] on span "820349009" at bounding box center [69, 141] width 22 height 9
click at [294, 40] on button "button" at bounding box center [303, 43] width 19 height 14
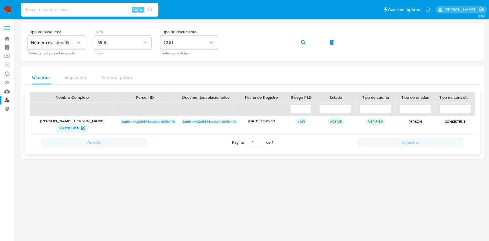
click at [64, 128] on span "2031195114" at bounding box center [69, 128] width 20 height 9
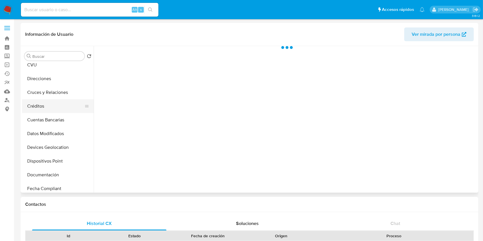
scroll to position [76, 0]
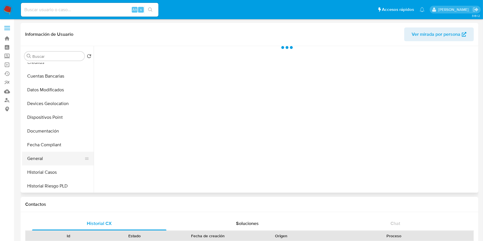
click at [46, 155] on button "General" at bounding box center [55, 159] width 67 height 14
select select "10"
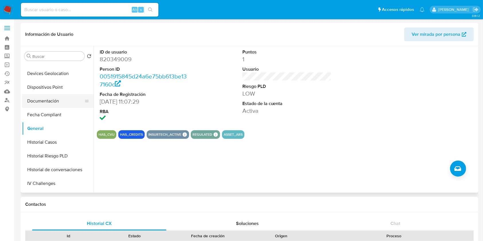
scroll to position [153, 0]
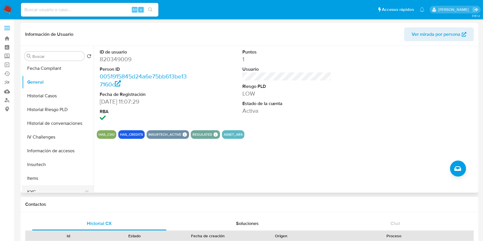
click at [30, 187] on button "KYC" at bounding box center [55, 193] width 67 height 14
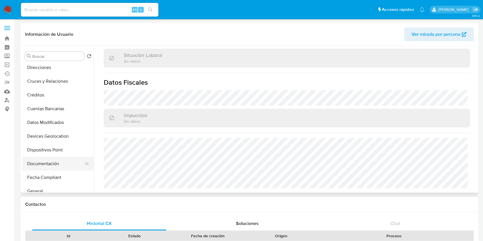
scroll to position [76, 0]
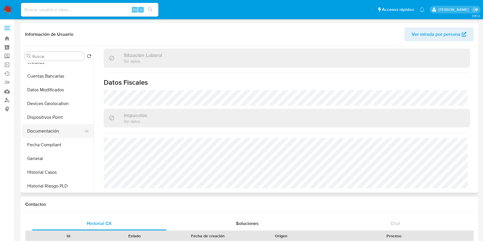
click at [51, 133] on button "Documentación" at bounding box center [55, 131] width 67 height 14
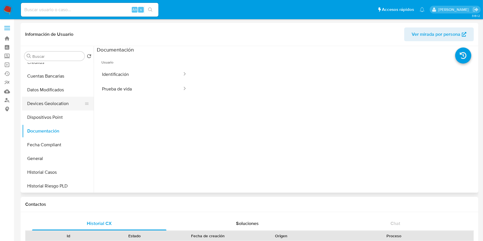
scroll to position [38, 0]
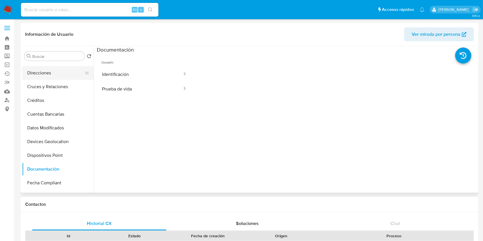
click at [47, 77] on button "Direcciones" at bounding box center [55, 73] width 67 height 14
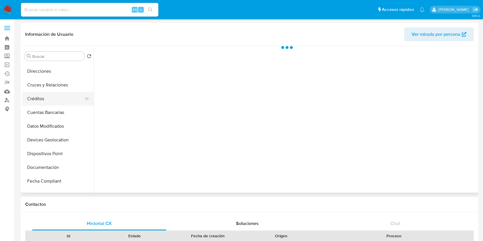
scroll to position [76, 0]
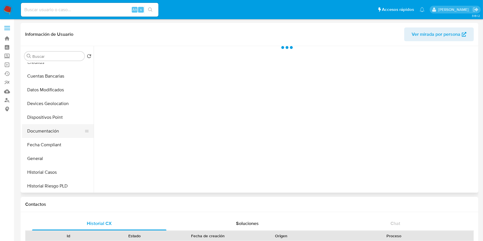
click at [51, 128] on button "Documentación" at bounding box center [55, 131] width 67 height 14
select select "10"
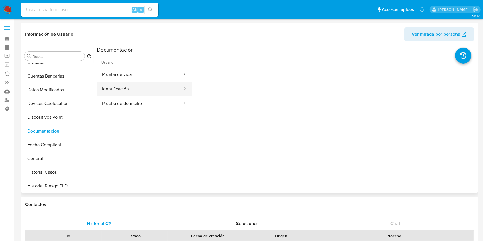
click at [110, 88] on button "Identificación" at bounding box center [140, 89] width 86 height 15
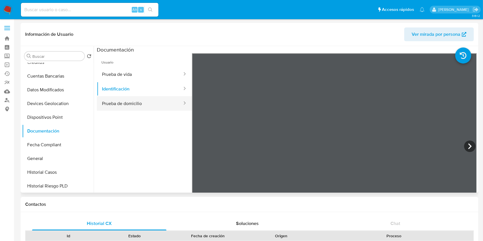
click at [149, 103] on button "Prueba de domicilio" at bounding box center [140, 103] width 86 height 15
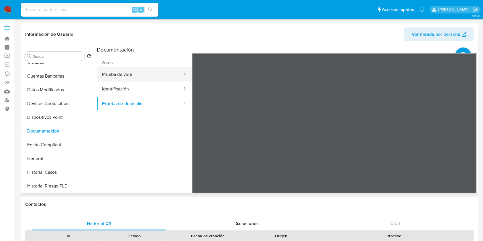
click at [159, 70] on button "Prueba de vida" at bounding box center [140, 74] width 86 height 15
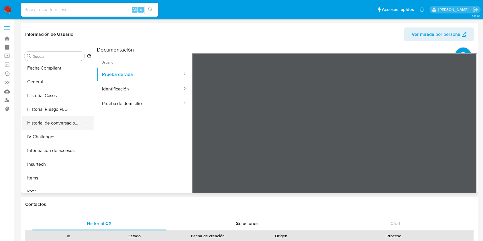
scroll to position [191, 0]
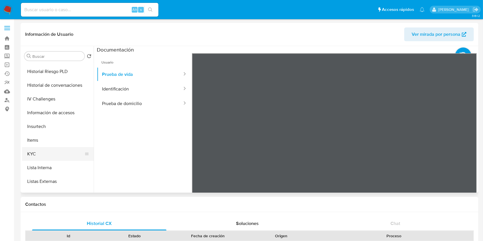
click at [69, 157] on button "KYC" at bounding box center [55, 154] width 67 height 14
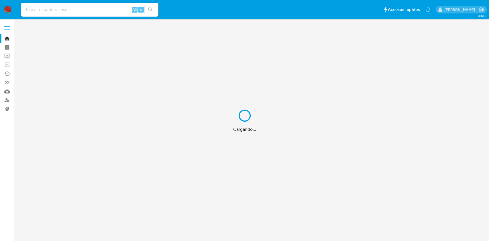
click at [7, 99] on div "Cargando..." at bounding box center [244, 120] width 489 height 241
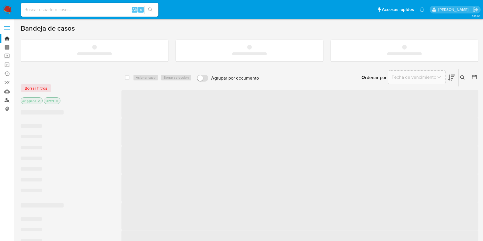
click at [7, 99] on link "Buscador de personas" at bounding box center [34, 100] width 68 height 9
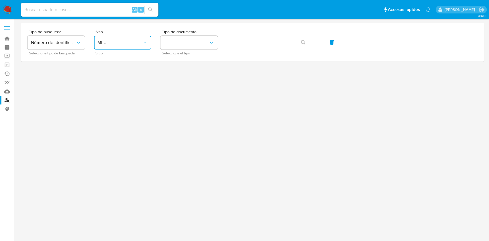
click at [103, 41] on span "MLU" at bounding box center [119, 43] width 45 height 6
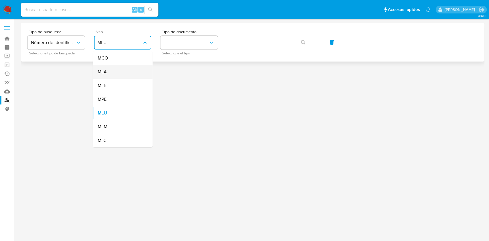
click at [111, 71] on div "MLA" at bounding box center [120, 72] width 47 height 14
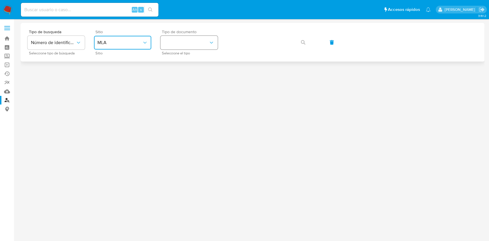
click at [176, 44] on button "identificationType" at bounding box center [189, 43] width 57 height 14
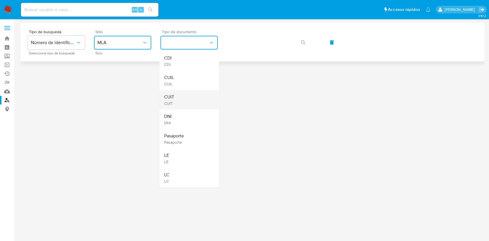
click at [170, 95] on span "CUIT" at bounding box center [169, 97] width 10 height 6
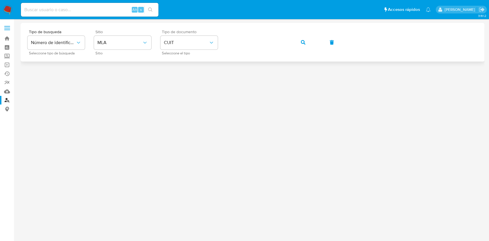
click at [286, 44] on div "Tipo de busqueda Número de identificación Seleccione tipo de búsqueda Sitio MLA…" at bounding box center [253, 42] width 450 height 25
click at [296, 42] on button "button" at bounding box center [303, 43] width 19 height 14
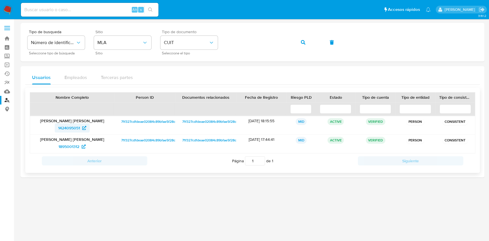
click at [66, 130] on span "1424095051" at bounding box center [69, 128] width 22 height 9
click at [213, 47] on div "Tipo de busqueda Número de identificación Seleccione tipo de búsqueda Sitio MLA…" at bounding box center [253, 42] width 450 height 25
click at [301, 43] on icon "button" at bounding box center [303, 42] width 5 height 5
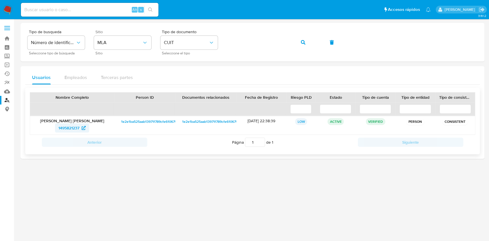
click at [70, 129] on span "1495821237" at bounding box center [68, 128] width 21 height 9
click at [204, 41] on div "Tipo de busqueda Número de identificación Seleccione tipo de búsqueda Sitio MLA…" at bounding box center [253, 42] width 450 height 25
click at [298, 42] on button "button" at bounding box center [303, 43] width 19 height 14
click at [64, 127] on span "600208605" at bounding box center [69, 128] width 22 height 9
click at [216, 44] on div "Tipo de busqueda Número de identificación Seleccione tipo de búsqueda Sitio MLA…" at bounding box center [253, 42] width 450 height 25
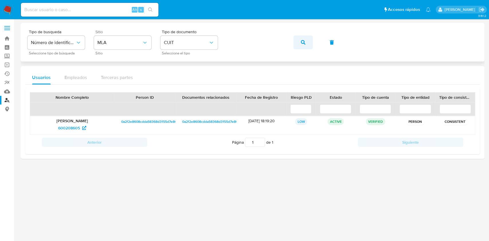
click at [298, 44] on button "button" at bounding box center [303, 43] width 19 height 14
click at [68, 125] on span "1764653512" at bounding box center [68, 128] width 21 height 9
click at [311, 49] on button "button" at bounding box center [303, 43] width 19 height 14
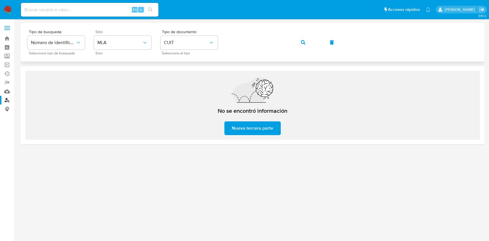
click at [221, 48] on div "Tipo de busqueda Número de identificación Seleccione tipo de búsqueda Sitio MLA…" at bounding box center [253, 42] width 450 height 25
click at [294, 44] on button "button" at bounding box center [303, 43] width 19 height 14
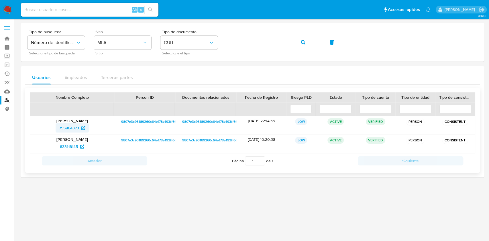
click at [64, 129] on span "755964373" at bounding box center [69, 128] width 20 height 9
click at [304, 42] on icon "button" at bounding box center [303, 42] width 5 height 5
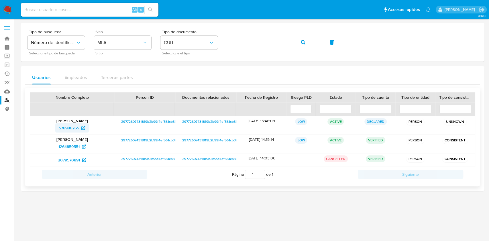
click at [70, 124] on span "578986265" at bounding box center [69, 128] width 20 height 9
click at [215, 44] on div "Tipo de busqueda Número de identificación Seleccione tipo de búsqueda Sitio MLA…" at bounding box center [253, 42] width 450 height 25
click at [297, 44] on button "button" at bounding box center [303, 43] width 19 height 14
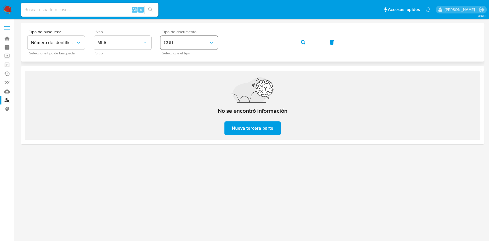
click at [203, 38] on div "Tipo de busqueda Número de identificación Seleccione tipo de búsqueda Sitio MLA…" at bounding box center [253, 42] width 450 height 25
click at [296, 41] on button "button" at bounding box center [303, 43] width 19 height 14
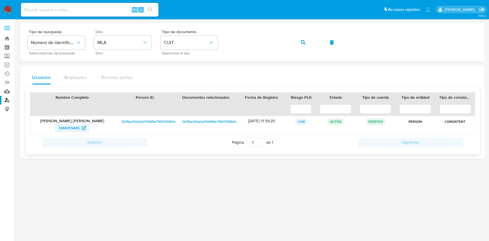
click at [73, 129] on span "1346913445" at bounding box center [68, 128] width 21 height 9
click at [219, 40] on div "Tipo de busqueda Número de identificación Seleccione tipo de búsqueda Sitio MLA…" at bounding box center [253, 42] width 450 height 25
click at [294, 48] on button "button" at bounding box center [303, 43] width 19 height 14
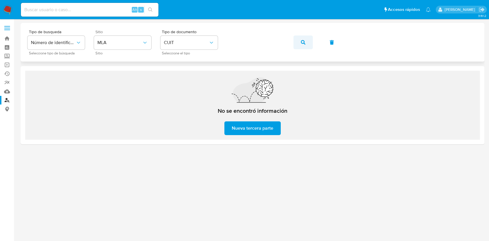
click at [311, 44] on button "button" at bounding box center [303, 43] width 19 height 14
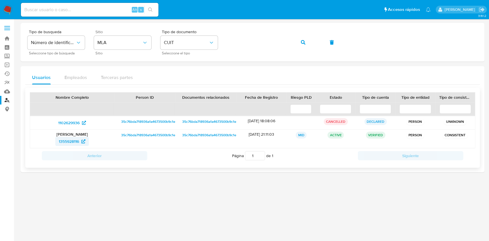
click at [66, 140] on span "1355928116" at bounding box center [69, 141] width 20 height 9
click at [221, 44] on div "Tipo de busqueda Número de identificación Seleccione tipo de búsqueda Sitio MLA…" at bounding box center [253, 42] width 450 height 25
click at [307, 45] on button "button" at bounding box center [303, 43] width 19 height 14
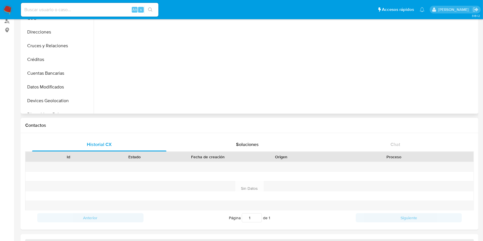
scroll to position [153, 0]
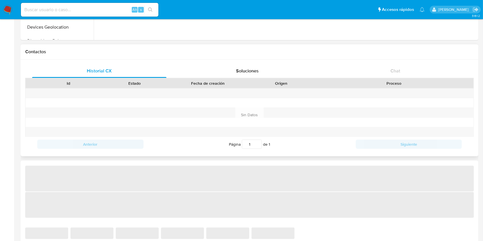
select select "10"
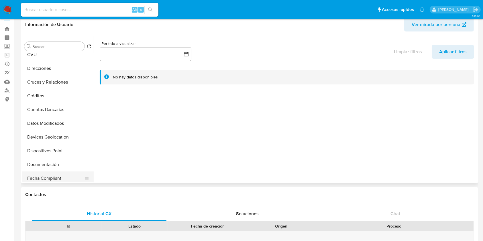
scroll to position [76, 0]
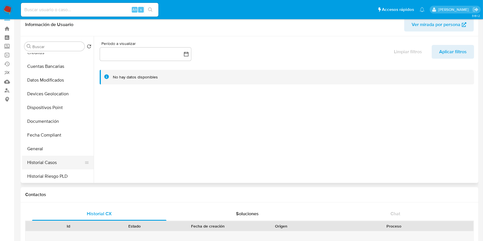
click at [34, 160] on button "Historial Casos" at bounding box center [55, 163] width 67 height 14
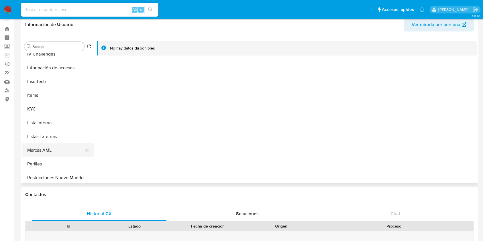
scroll to position [268, 0]
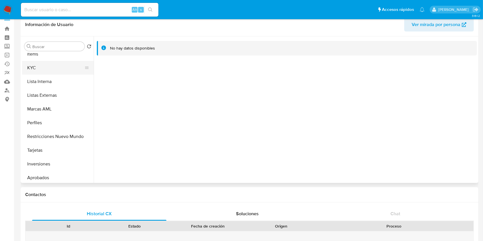
click at [54, 70] on button "KYC" at bounding box center [55, 68] width 67 height 14
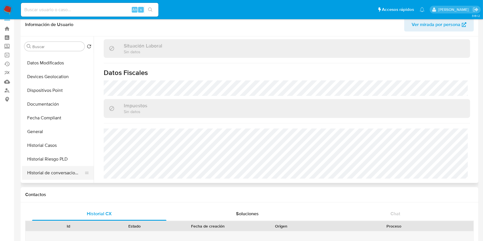
scroll to position [76, 0]
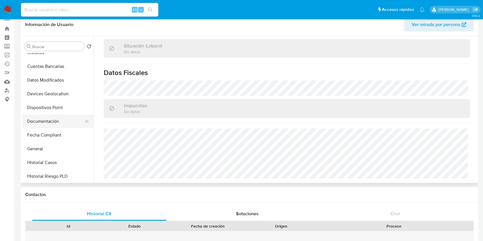
click at [47, 118] on button "Documentación" at bounding box center [55, 122] width 67 height 14
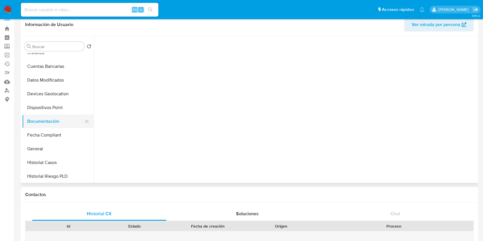
scroll to position [0, 0]
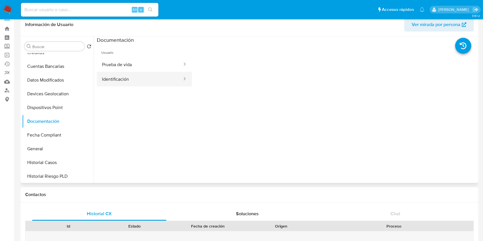
click at [104, 73] on button "Identificación" at bounding box center [140, 79] width 86 height 15
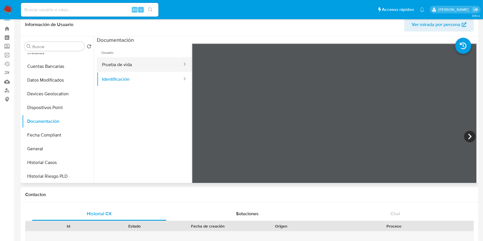
click at [128, 69] on button "Prueba de vida" at bounding box center [140, 64] width 86 height 15
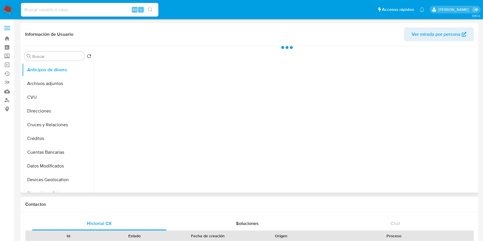
select select "10"
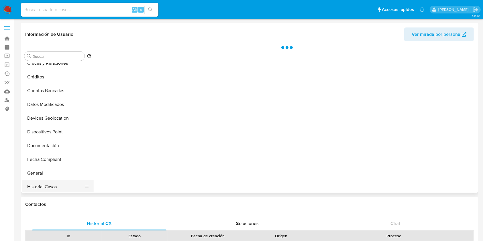
scroll to position [115, 0]
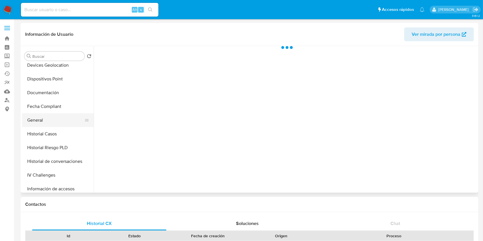
select select "10"
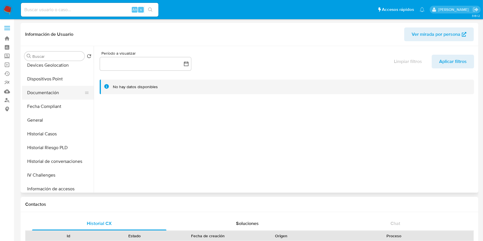
click at [56, 93] on button "Documentación" at bounding box center [55, 93] width 67 height 14
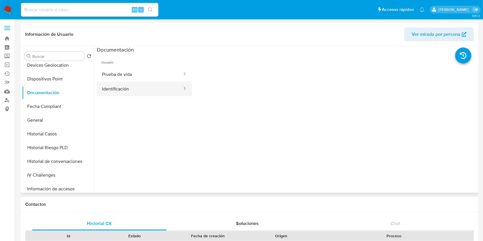
click at [131, 85] on button "Identificación" at bounding box center [140, 89] width 86 height 15
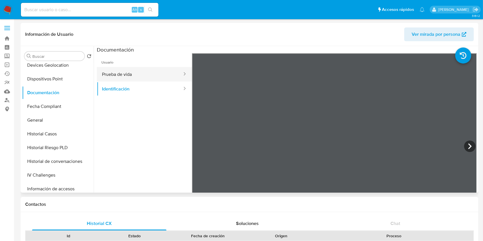
click at [156, 68] on button "Prueba de vida" at bounding box center [140, 74] width 86 height 15
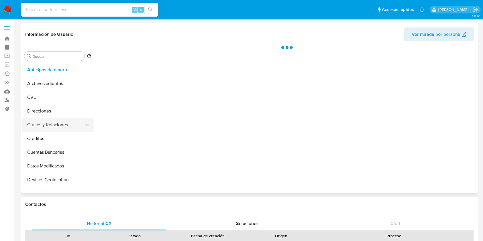
scroll to position [76, 0]
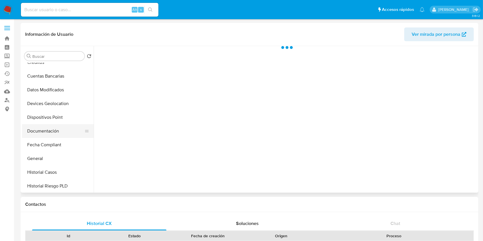
click at [52, 128] on button "Documentación" at bounding box center [55, 131] width 67 height 14
select select "10"
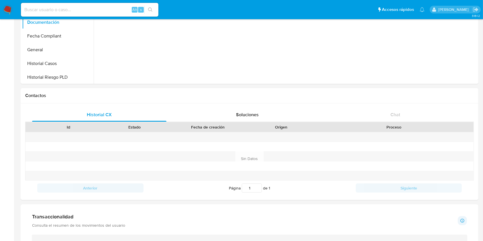
scroll to position [0, 0]
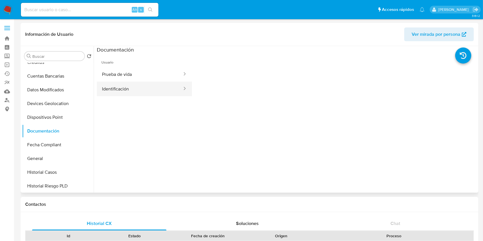
click at [131, 86] on button "Identificación" at bounding box center [140, 89] width 86 height 15
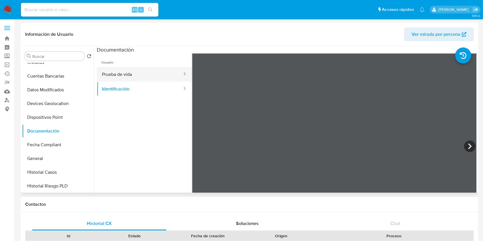
click at [142, 71] on button "Prueba de vida" at bounding box center [140, 74] width 86 height 15
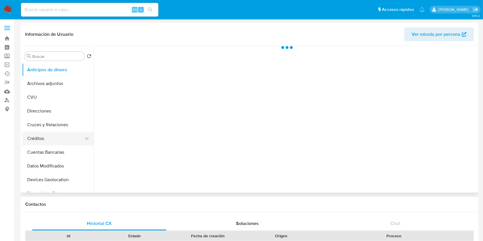
scroll to position [76, 0]
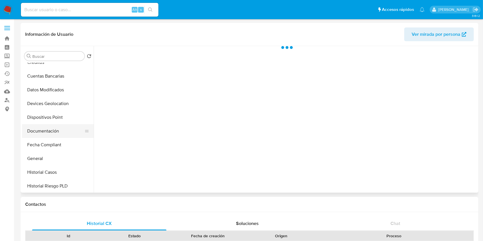
select select "10"
click at [62, 131] on button "Documentación" at bounding box center [55, 131] width 67 height 14
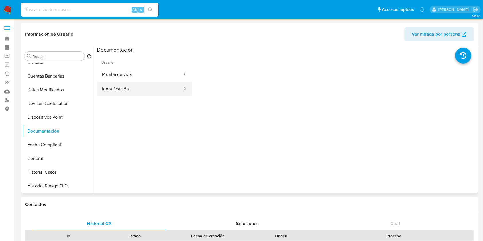
click at [142, 91] on button "Identificación" at bounding box center [140, 89] width 86 height 15
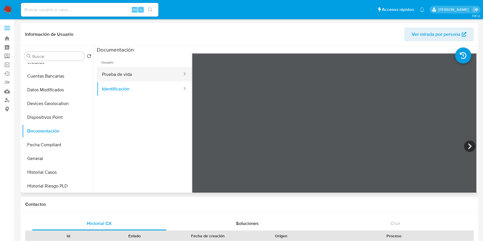
click at [148, 70] on button "Prueba de vida" at bounding box center [140, 74] width 86 height 15
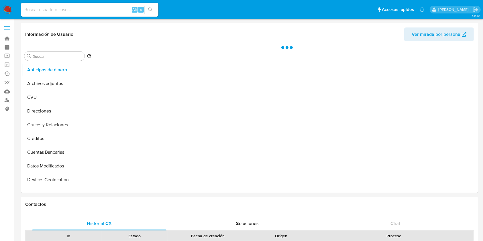
select select "10"
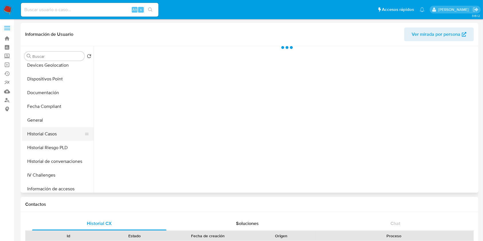
select select "10"
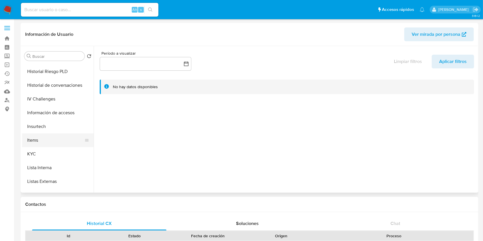
click at [60, 146] on button "Items" at bounding box center [55, 141] width 67 height 14
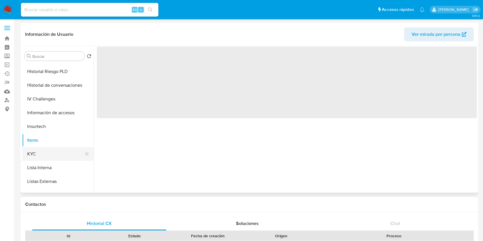
click at [57, 151] on button "KYC" at bounding box center [55, 154] width 67 height 14
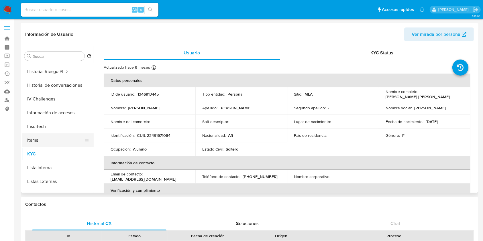
scroll to position [115, 0]
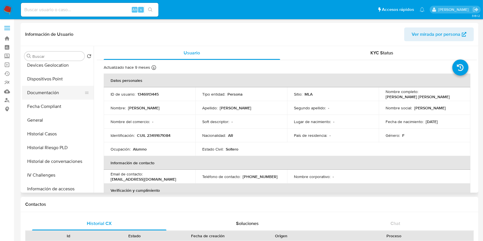
click at [44, 95] on button "Documentación" at bounding box center [55, 93] width 67 height 14
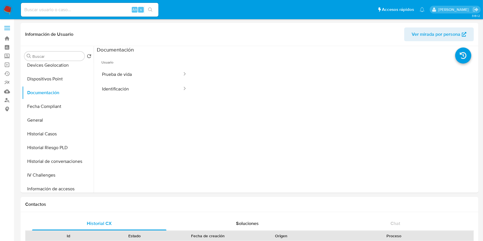
click at [136, 88] on button "Identificación" at bounding box center [140, 89] width 86 height 15
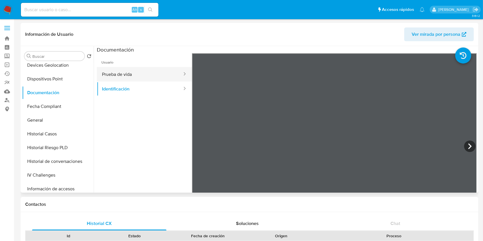
click at [135, 79] on button "Prueba de vida" at bounding box center [140, 74] width 86 height 15
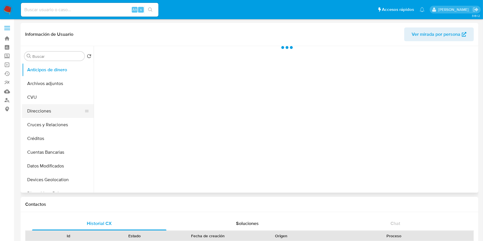
click at [60, 114] on button "Direcciones" at bounding box center [55, 111] width 67 height 14
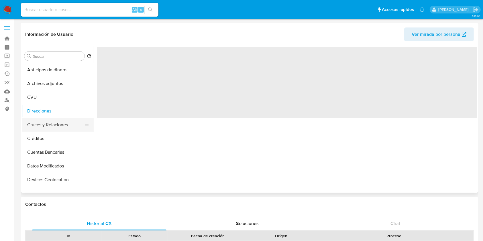
select select "10"
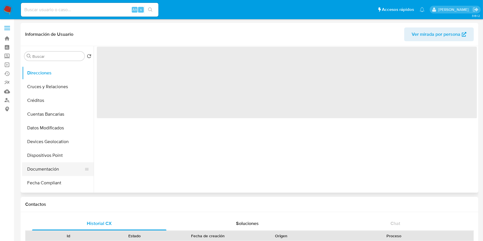
click at [57, 171] on button "Documentación" at bounding box center [55, 170] width 67 height 14
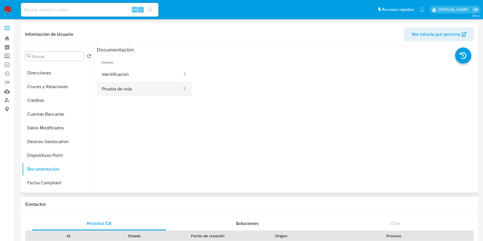
click at [151, 84] on button "Prueba de vida" at bounding box center [140, 89] width 86 height 15
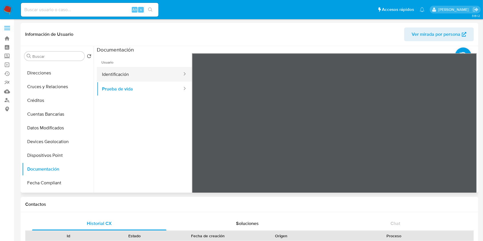
click at [131, 72] on button "Identificación" at bounding box center [140, 74] width 86 height 15
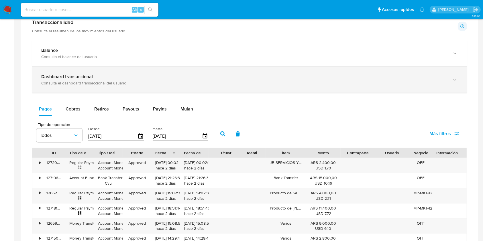
scroll to position [382, 0]
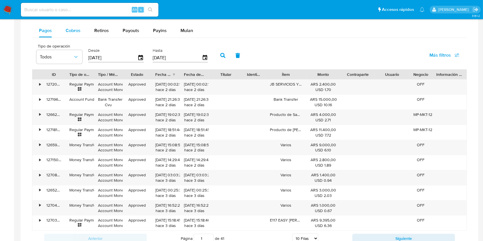
click at [76, 34] on div "Cobros" at bounding box center [73, 31] width 15 height 14
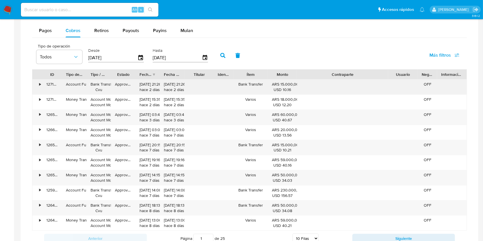
drag, startPoint x: 379, startPoint y: 74, endPoint x: 436, endPoint y: 81, distance: 57.6
click at [436, 81] on div "ID Tipo de operación Tipo / Método Estado Fecha de creación Fecha de aprobación…" at bounding box center [249, 150] width 435 height 162
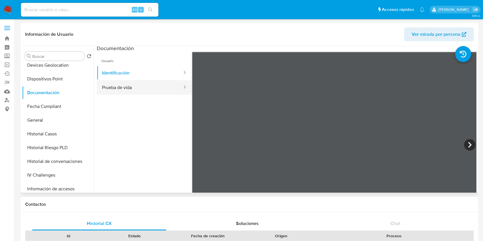
scroll to position [0, 0]
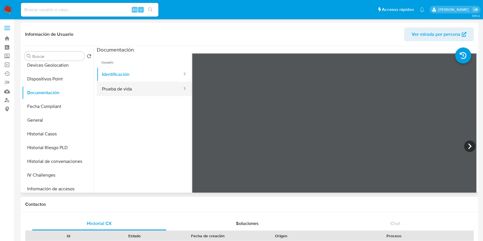
click at [124, 88] on button "Prueba de vida" at bounding box center [140, 89] width 86 height 15
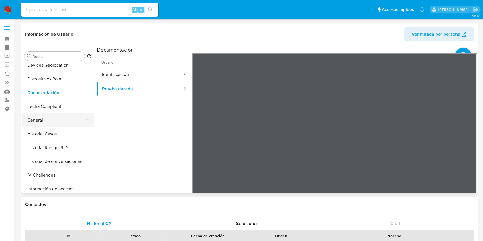
click at [23, 120] on button "General" at bounding box center [55, 121] width 67 height 14
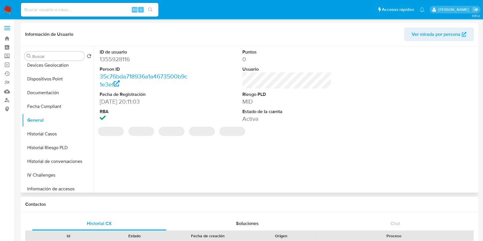
click at [114, 61] on dd "1355928116" at bounding box center [144, 59] width 89 height 8
copy dd "1355928116"
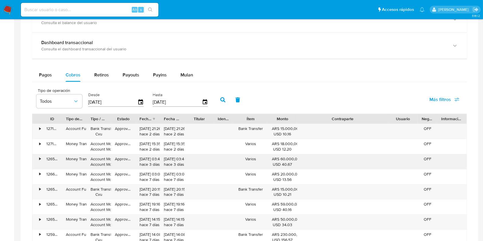
scroll to position [459, 0]
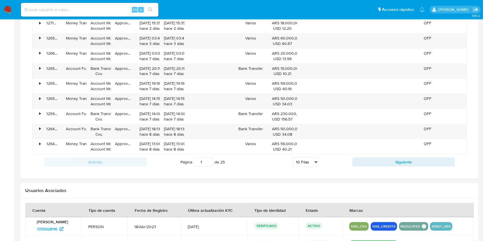
click at [304, 170] on div "Transaccionalidad Consulta el resumen de los movimientos del usuario Informació…" at bounding box center [249, 16] width 449 height 315
click at [301, 165] on select "5 Filas 10 Filas 20 Filas 25 Filas 50 Filas 100 Filas" at bounding box center [306, 162] width 26 height 10
select select "100"
click at [293, 157] on select "5 Filas 10 Filas 20 Filas 25 Filas 50 Filas 100 Filas" at bounding box center [306, 162] width 26 height 10
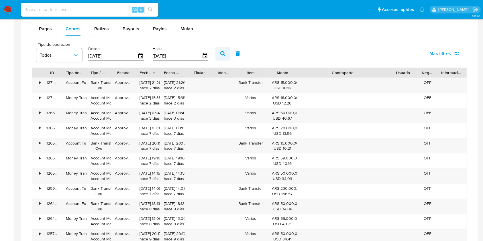
scroll to position [344, 0]
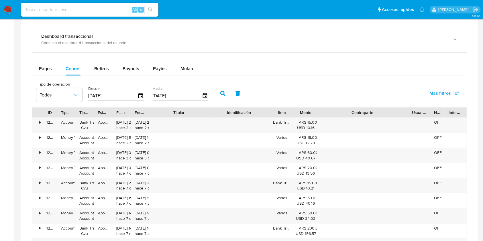
drag, startPoint x: 210, startPoint y: 115, endPoint x: 241, endPoint y: 117, distance: 30.8
click at [241, 117] on div "ID Tipo de operación Tipo / Método Estado Fecha de creación Fecha de aprobación…" at bounding box center [249, 113] width 435 height 10
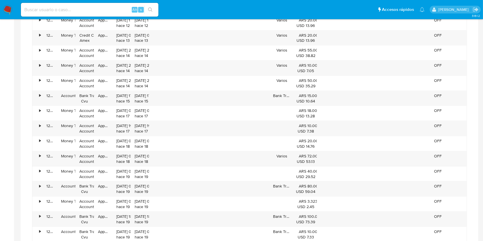
scroll to position [1882, 0]
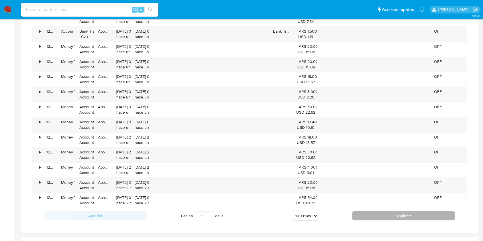
click at [392, 215] on button "Siguiente" at bounding box center [404, 216] width 103 height 9
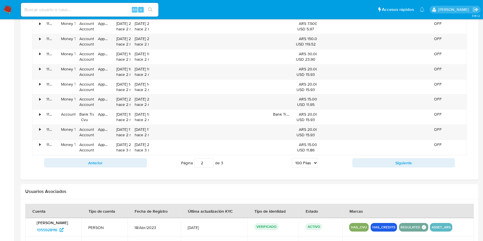
scroll to position [1822, 0]
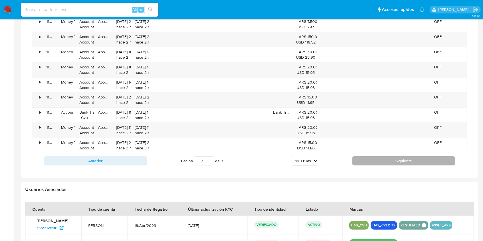
click at [369, 159] on button "Siguiente" at bounding box center [404, 161] width 103 height 9
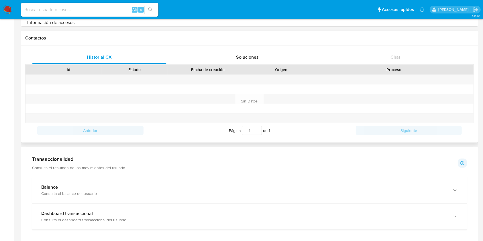
scroll to position [0, 0]
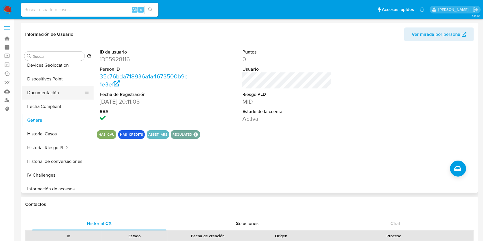
click at [56, 94] on button "Documentación" at bounding box center [55, 93] width 67 height 14
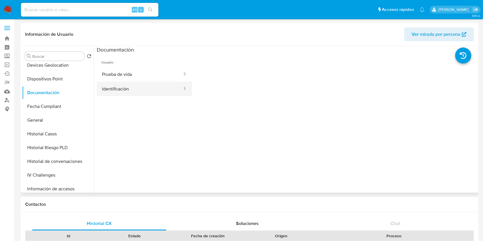
click at [120, 96] on button "Identificación" at bounding box center [140, 89] width 86 height 15
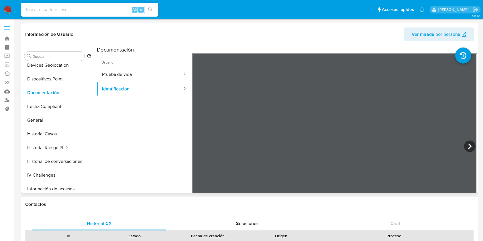
click at [123, 63] on span "Usuario" at bounding box center [144, 60] width 95 height 14
click at [124, 70] on button "Prueba de vida" at bounding box center [140, 74] width 86 height 15
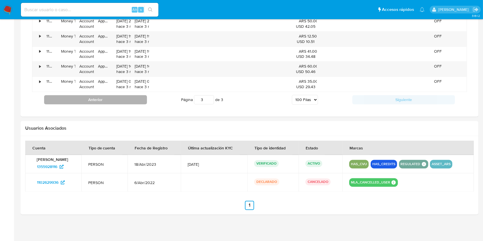
click at [101, 98] on button "Anterior" at bounding box center [95, 99] width 103 height 9
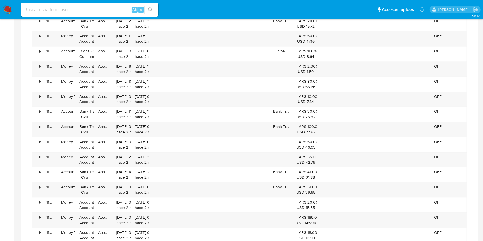
scroll to position [1882, 0]
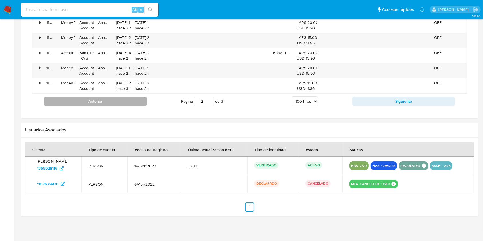
click at [120, 97] on button "Anterior" at bounding box center [95, 101] width 103 height 9
type input "1"
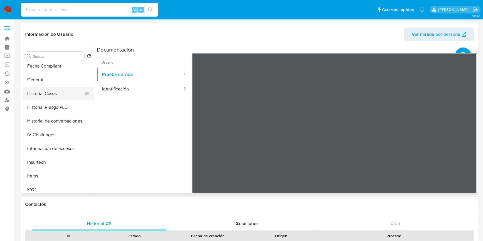
scroll to position [268, 0]
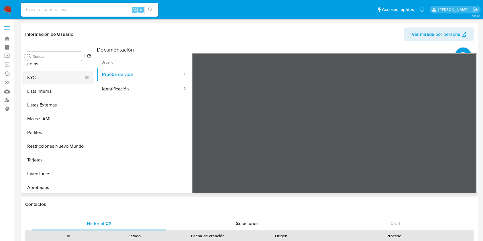
click at [48, 75] on button "KYC" at bounding box center [55, 78] width 67 height 14
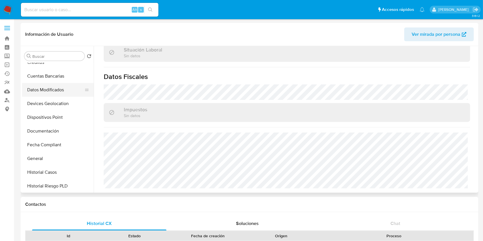
scroll to position [38, 0]
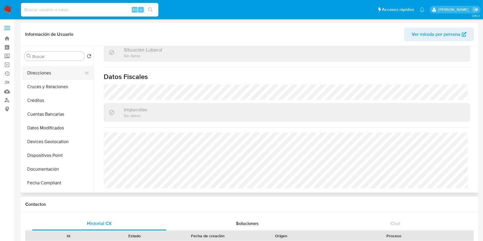
click at [52, 78] on button "Direcciones" at bounding box center [55, 73] width 67 height 14
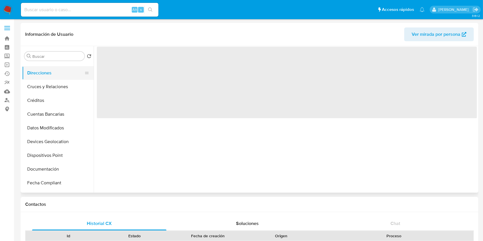
scroll to position [0, 0]
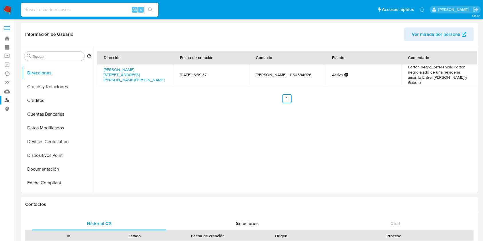
click at [5, 102] on link "Buscador de personas" at bounding box center [34, 100] width 68 height 9
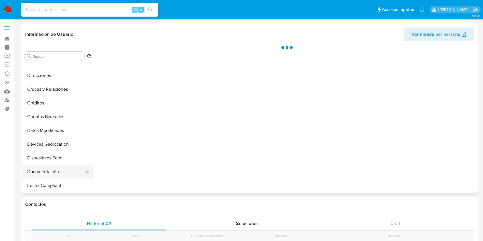
scroll to position [76, 0]
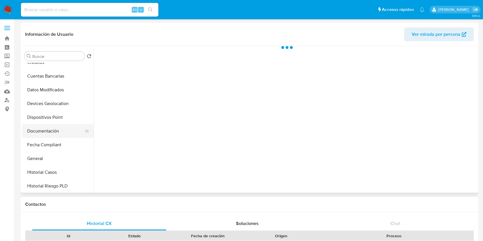
select select "10"
click at [49, 135] on button "Documentación" at bounding box center [55, 131] width 67 height 14
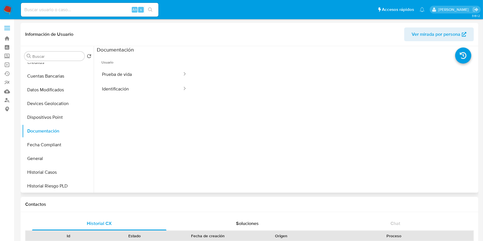
click at [131, 83] on button "Identificación" at bounding box center [140, 89] width 86 height 15
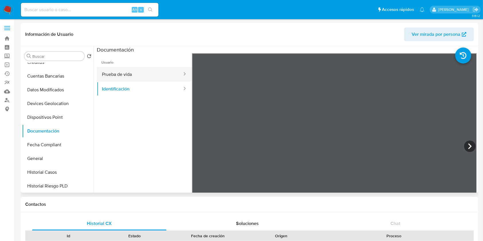
click at [158, 67] on button "Prueba de vida" at bounding box center [140, 74] width 86 height 15
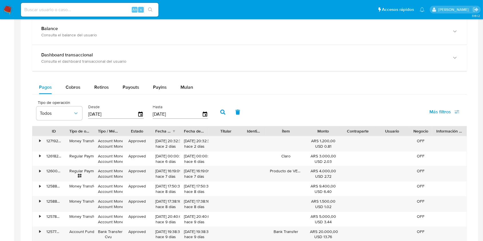
scroll to position [306, 0]
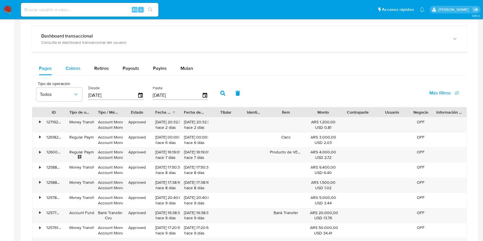
click at [74, 72] on div "Cobros" at bounding box center [73, 69] width 15 height 14
select select "10"
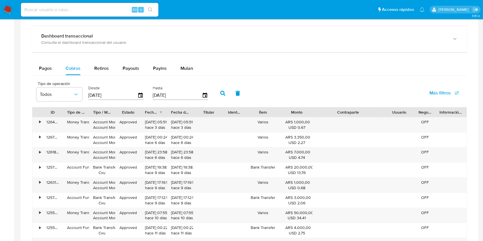
drag, startPoint x: 373, startPoint y: 115, endPoint x: 409, endPoint y: 114, distance: 36.7
click at [409, 114] on div "ID Tipo de operación Tipo / Método Estado Fecha de creación Fecha de aprobación…" at bounding box center [249, 113] width 435 height 10
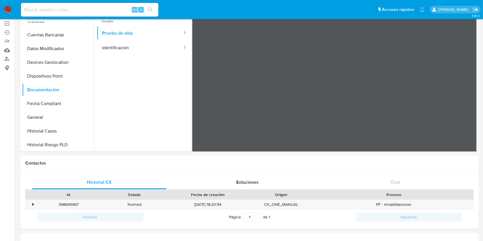
scroll to position [0, 0]
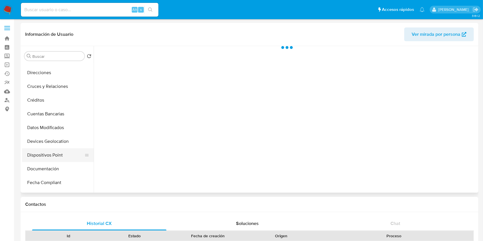
scroll to position [76, 0]
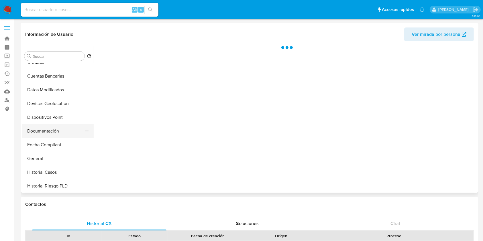
click at [44, 130] on button "Documentación" at bounding box center [55, 131] width 67 height 14
select select "10"
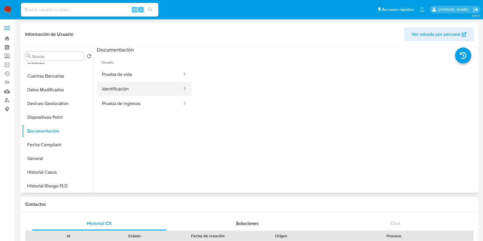
click at [145, 91] on button "Identificación" at bounding box center [140, 89] width 86 height 15
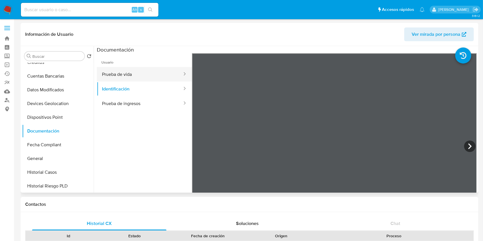
click at [137, 70] on button "Prueba de vida" at bounding box center [140, 74] width 86 height 15
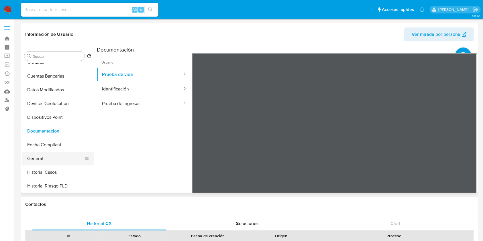
click at [35, 155] on button "General" at bounding box center [55, 159] width 67 height 14
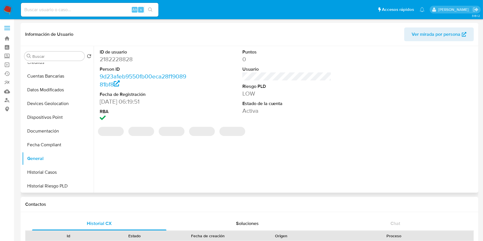
click at [114, 62] on dd "2182228828" at bounding box center [144, 59] width 89 height 8
copy dd "2182228828"
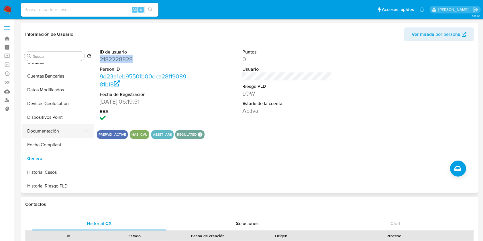
click at [37, 130] on button "Documentación" at bounding box center [55, 131] width 67 height 14
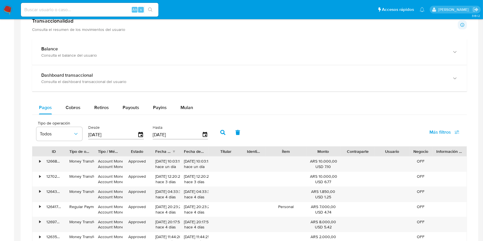
scroll to position [306, 0]
click at [73, 106] on span "Cobros" at bounding box center [73, 107] width 15 height 7
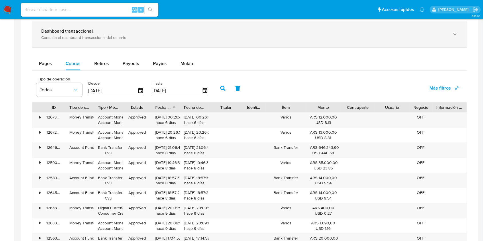
scroll to position [382, 0]
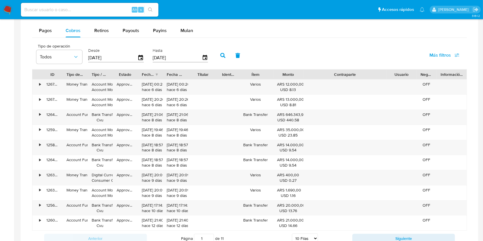
drag, startPoint x: 376, startPoint y: 73, endPoint x: 425, endPoint y: 77, distance: 48.9
click at [425, 77] on div "ID Tipo de operación Tipo / Método Estado Fecha de creación Fecha de aprobación…" at bounding box center [249, 75] width 435 height 10
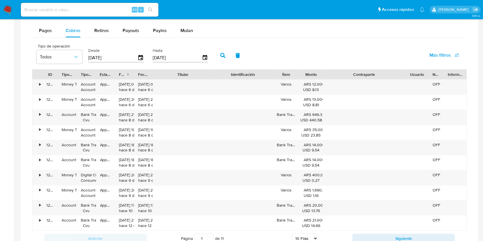
drag, startPoint x: 219, startPoint y: 71, endPoint x: 248, endPoint y: 74, distance: 29.7
click at [248, 74] on div "ID Tipo de operación Tipo / Método Estado Fecha de creación Fecha de aprobación…" at bounding box center [249, 75] width 435 height 10
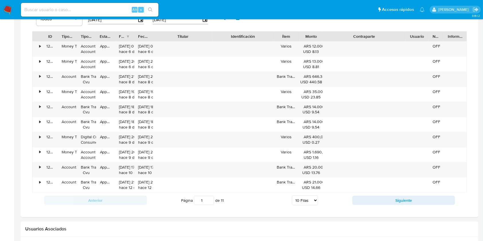
click at [294, 198] on select "5 Filas 10 Filas 20 Filas 25 Filas 50 Filas 100 Filas" at bounding box center [305, 201] width 26 height 10
select select "100"
click at [292, 196] on select "5 Filas 10 Filas 20 Filas 25 Filas 50 Filas 100 Filas" at bounding box center [305, 201] width 26 height 10
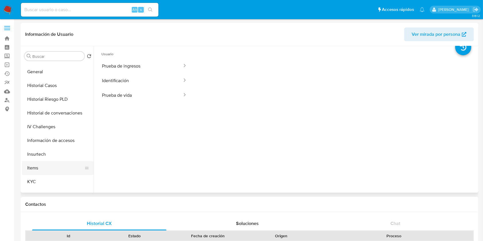
scroll to position [191, 0]
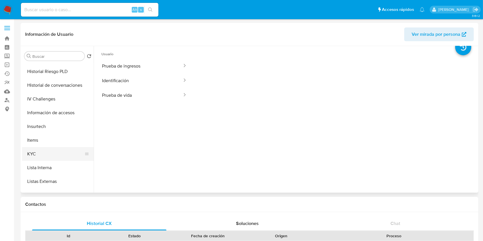
drag, startPoint x: 43, startPoint y: 149, endPoint x: 47, endPoint y: 149, distance: 3.7
click at [43, 149] on button "KYC" at bounding box center [55, 154] width 67 height 14
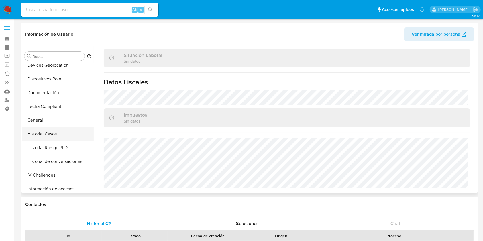
scroll to position [115, 0]
click at [41, 93] on button "Documentación" at bounding box center [55, 93] width 67 height 14
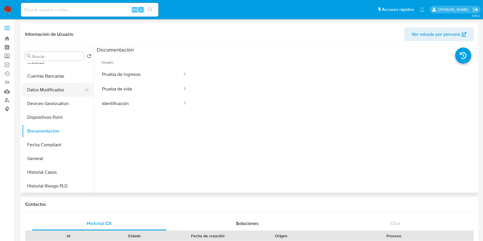
scroll to position [38, 0]
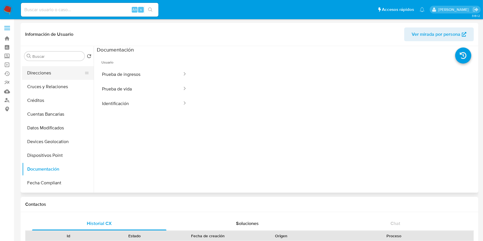
click at [43, 74] on button "Direcciones" at bounding box center [55, 73] width 67 height 14
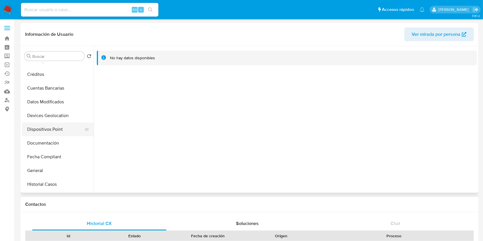
scroll to position [76, 0]
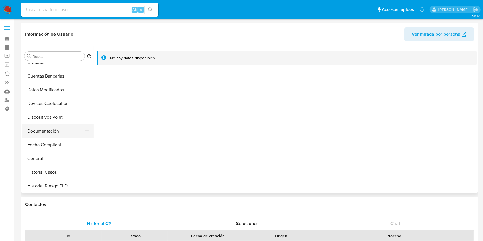
click at [50, 126] on button "Documentación" at bounding box center [55, 131] width 67 height 14
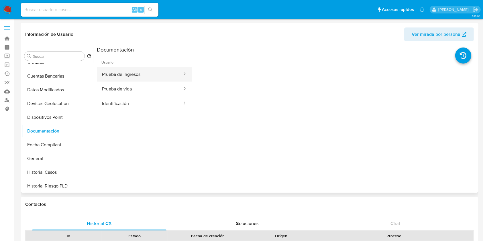
click at [129, 79] on button "Prueba de ingresos" at bounding box center [140, 74] width 86 height 15
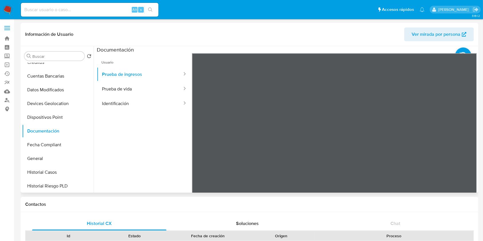
scroll to position [50, 0]
click at [126, 89] on button "Prueba de vida" at bounding box center [140, 89] width 86 height 15
click at [136, 105] on button "Identificación" at bounding box center [140, 103] width 86 height 15
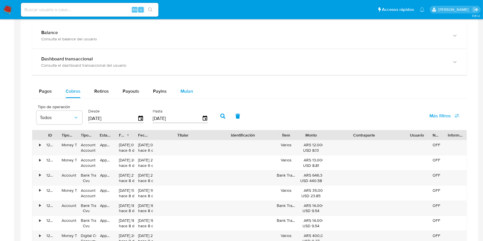
scroll to position [382, 0]
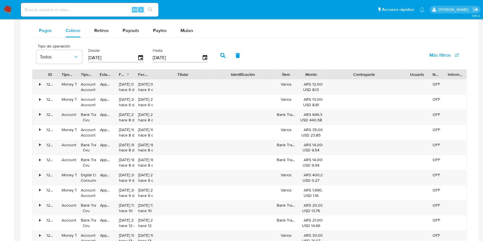
click at [54, 30] on button "Pagos" at bounding box center [45, 31] width 27 height 14
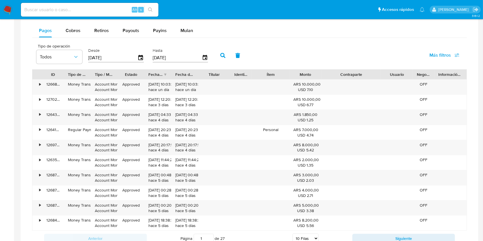
drag, startPoint x: 377, startPoint y: 74, endPoint x: 401, endPoint y: 73, distance: 24.4
click at [401, 73] on div "ID Tipo de operación Tipo / Método Estado Fecha de creación Fecha de aprobación…" at bounding box center [249, 75] width 435 height 10
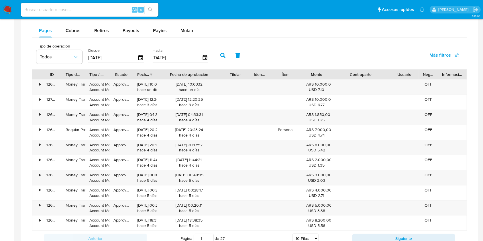
click at [234, 80] on div "ID Tipo de operación Tipo / Método Estado Fecha de creación Fecha de aprobación…" at bounding box center [249, 150] width 435 height 162
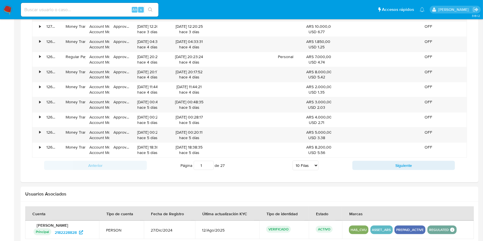
scroll to position [459, 0]
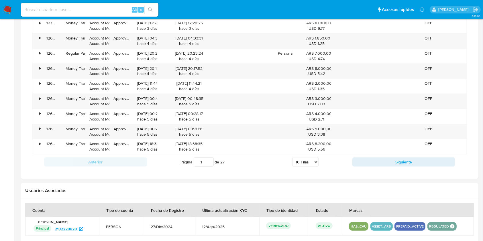
click at [304, 162] on select "5 Filas 10 Filas 20 Filas 25 Filas 50 Filas 100 Filas" at bounding box center [306, 162] width 26 height 10
select select "100"
click at [293, 157] on select "5 Filas 10 Filas 20 Filas 25 Filas 50 Filas 100 Filas" at bounding box center [306, 162] width 26 height 10
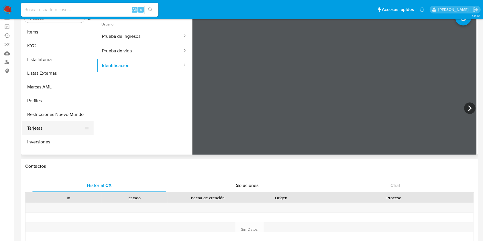
scroll to position [297, 0]
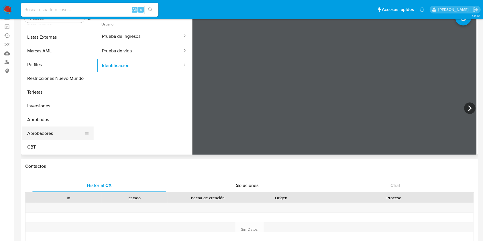
click at [58, 131] on button "Aprobadores" at bounding box center [55, 134] width 67 height 14
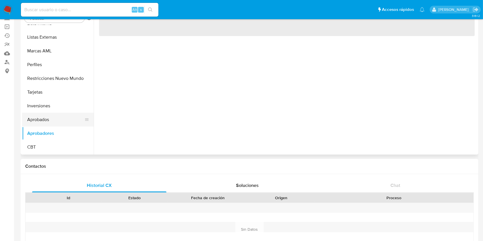
click at [69, 120] on button "Aprobados" at bounding box center [55, 120] width 67 height 14
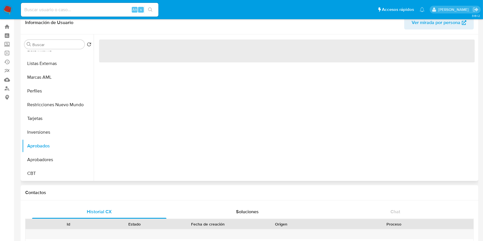
scroll to position [0, 0]
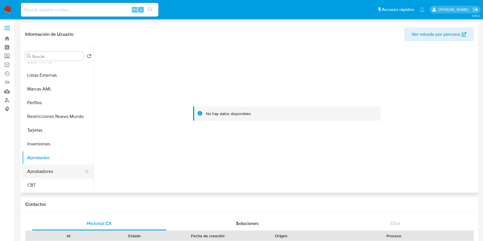
click at [33, 169] on button "Aprobadores" at bounding box center [55, 172] width 67 height 14
click at [44, 162] on button "Aprobados" at bounding box center [55, 158] width 67 height 14
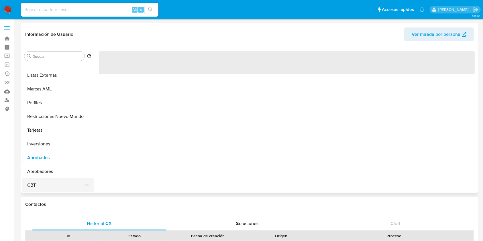
click at [42, 184] on button "CBT" at bounding box center [55, 186] width 67 height 14
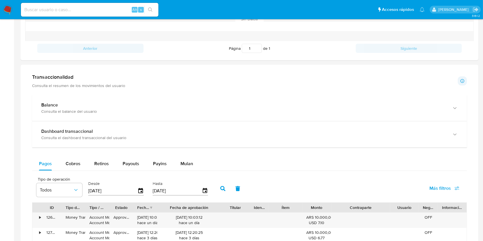
scroll to position [275, 0]
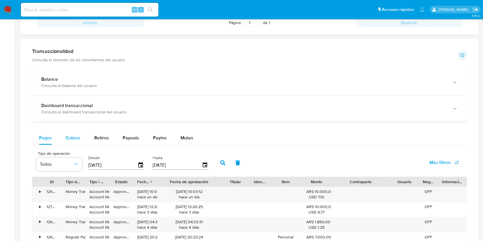
click at [67, 140] on span "Cobros" at bounding box center [73, 138] width 15 height 7
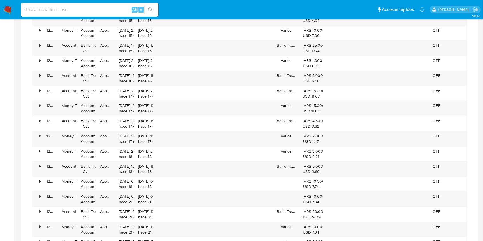
scroll to position [336, 0]
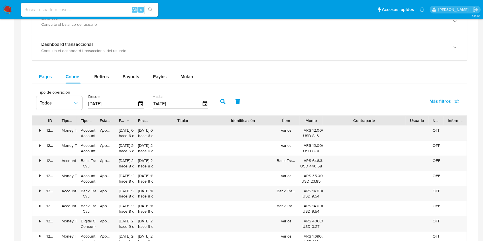
click at [55, 81] on button "Pagos" at bounding box center [45, 77] width 27 height 14
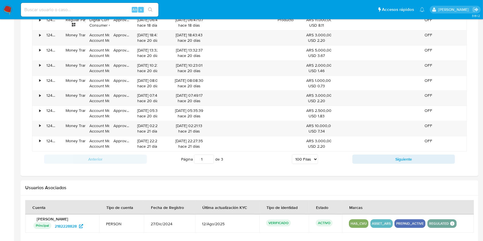
scroll to position [1827, 0]
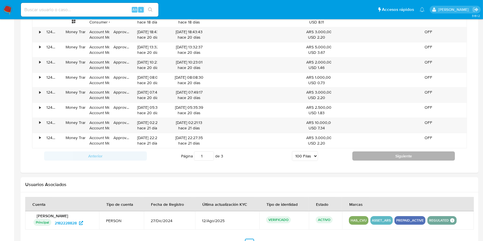
click at [372, 152] on button "Siguiente" at bounding box center [404, 156] width 103 height 9
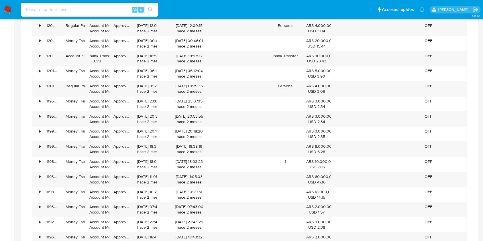
scroll to position [1864, 0]
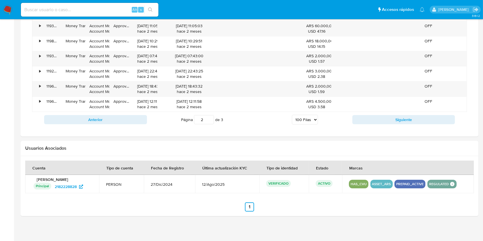
click at [376, 112] on div "Anterior Página 2 de 3 5 Filas 10 Filas 20 Filas 25 Filas 50 Filas 100 Filas Si…" at bounding box center [249, 119] width 435 height 15
click at [375, 115] on button "Siguiente" at bounding box center [404, 119] width 103 height 9
type input "3"
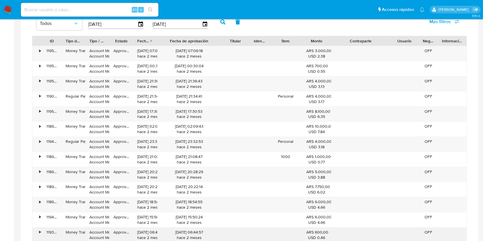
scroll to position [404, 0]
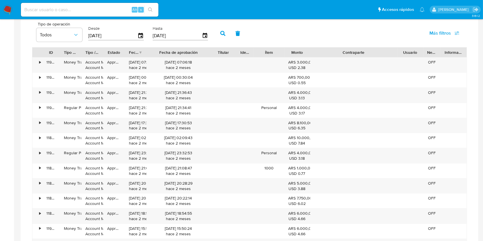
drag, startPoint x: 392, startPoint y: 52, endPoint x: 420, endPoint y: 55, distance: 28.3
click at [420, 55] on div "ID Tipo de operación Tipo / Método Estado Fecha de creación Fecha de aprobación…" at bounding box center [249, 53] width 435 height 10
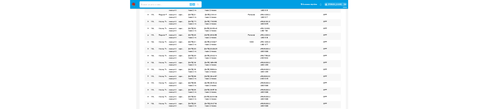
scroll to position [481, 0]
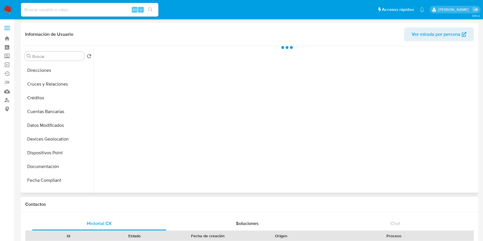
scroll to position [115, 0]
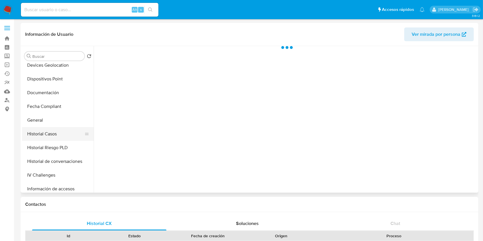
select select "10"
click at [46, 137] on button "Historial Casos" at bounding box center [55, 134] width 67 height 14
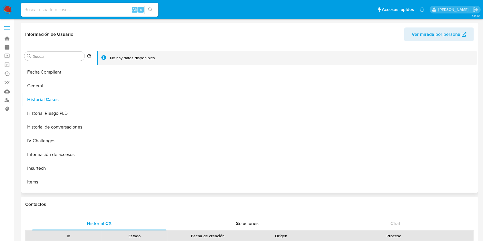
scroll to position [229, 0]
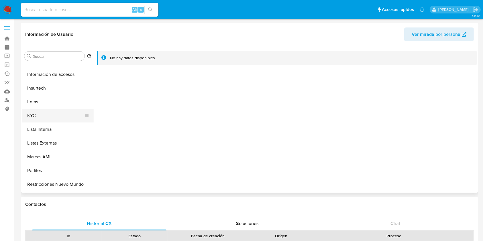
click at [27, 116] on button "KYC" at bounding box center [55, 116] width 67 height 14
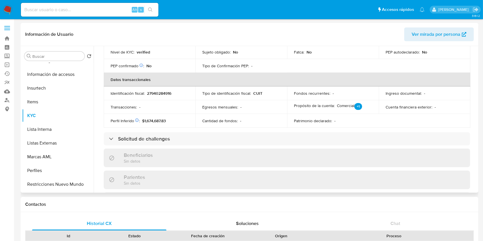
scroll to position [153, 0]
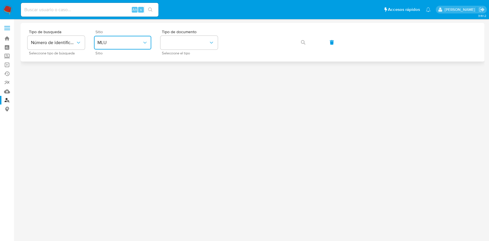
click at [129, 48] on button "MLU" at bounding box center [122, 43] width 57 height 14
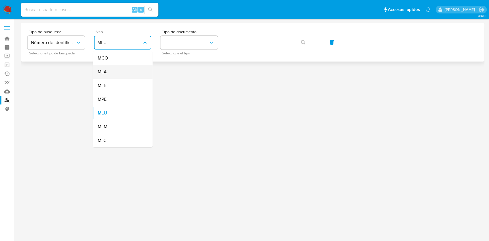
click at [124, 68] on div "MLA" at bounding box center [120, 72] width 47 height 14
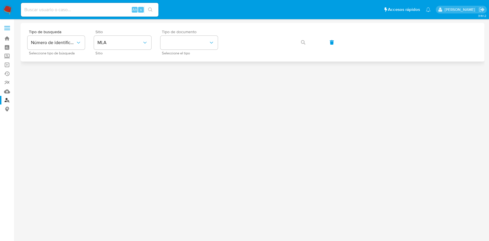
click at [190, 53] on span "Seleccione el tipo" at bounding box center [190, 53] width 57 height 3
click at [190, 49] on button "identificationType" at bounding box center [189, 43] width 57 height 14
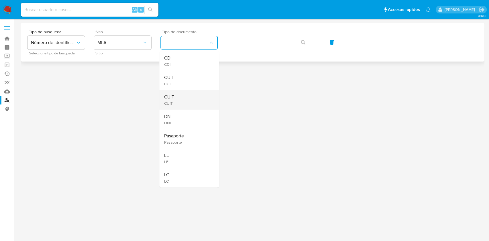
click at [177, 96] on div "CUIT CUIT" at bounding box center [187, 99] width 47 height 19
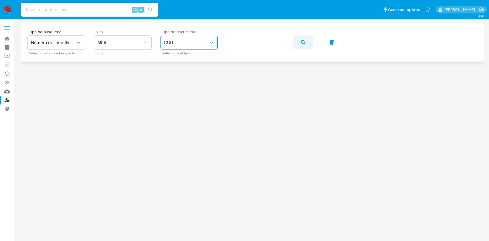
click at [300, 40] on button "button" at bounding box center [303, 43] width 19 height 14
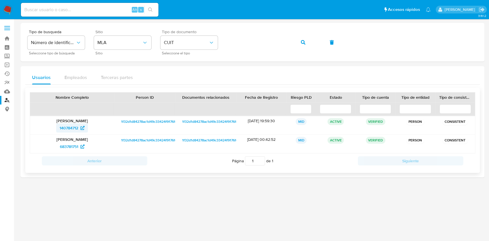
click at [67, 128] on span "140784712" at bounding box center [69, 128] width 19 height 9
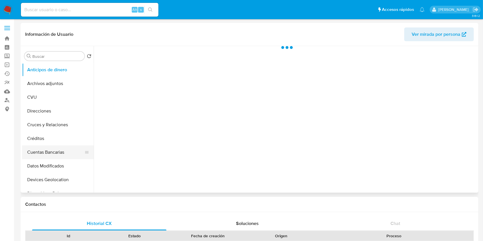
scroll to position [38, 0]
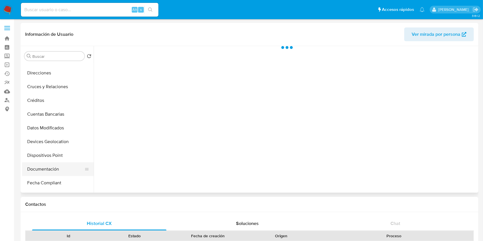
select select "10"
click at [53, 168] on button "Documentación" at bounding box center [55, 170] width 67 height 14
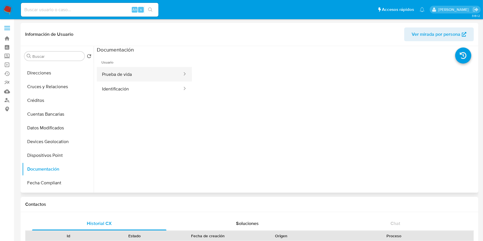
click at [134, 81] on button "Prueba de vida" at bounding box center [140, 74] width 86 height 15
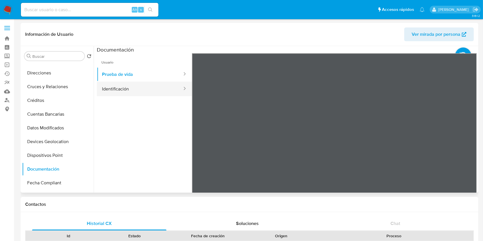
click at [138, 91] on button "Identificación" at bounding box center [140, 89] width 86 height 15
